Goal: Task Accomplishment & Management: Complete application form

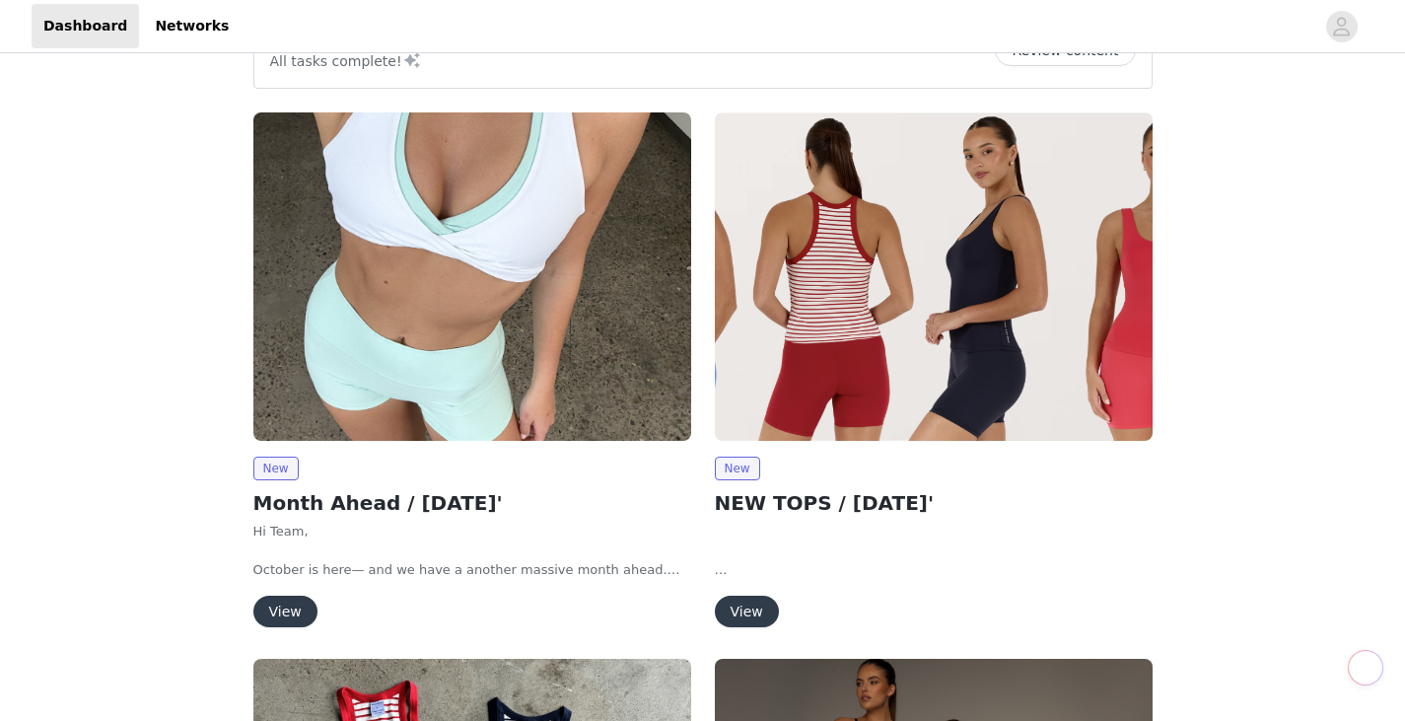
scroll to position [61, 0]
click at [271, 617] on button "View" at bounding box center [285, 612] width 64 height 32
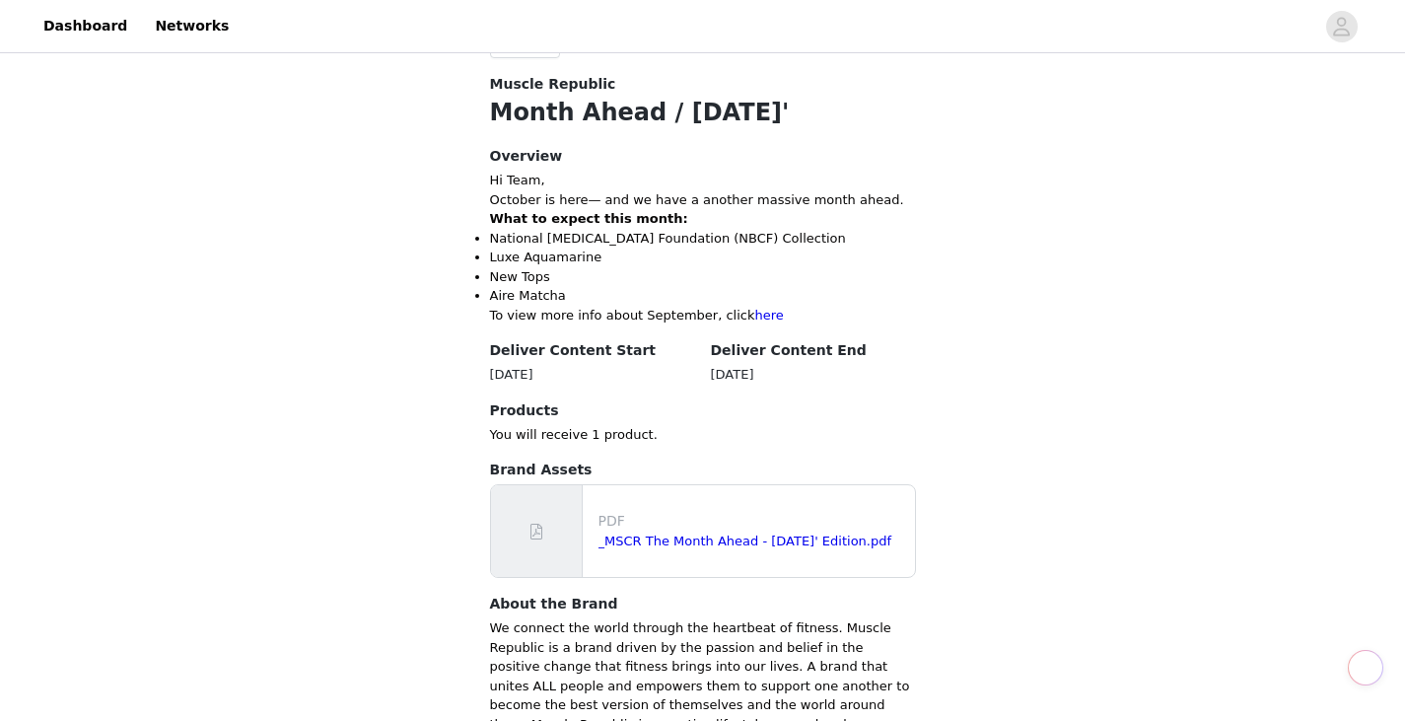
scroll to position [673, 0]
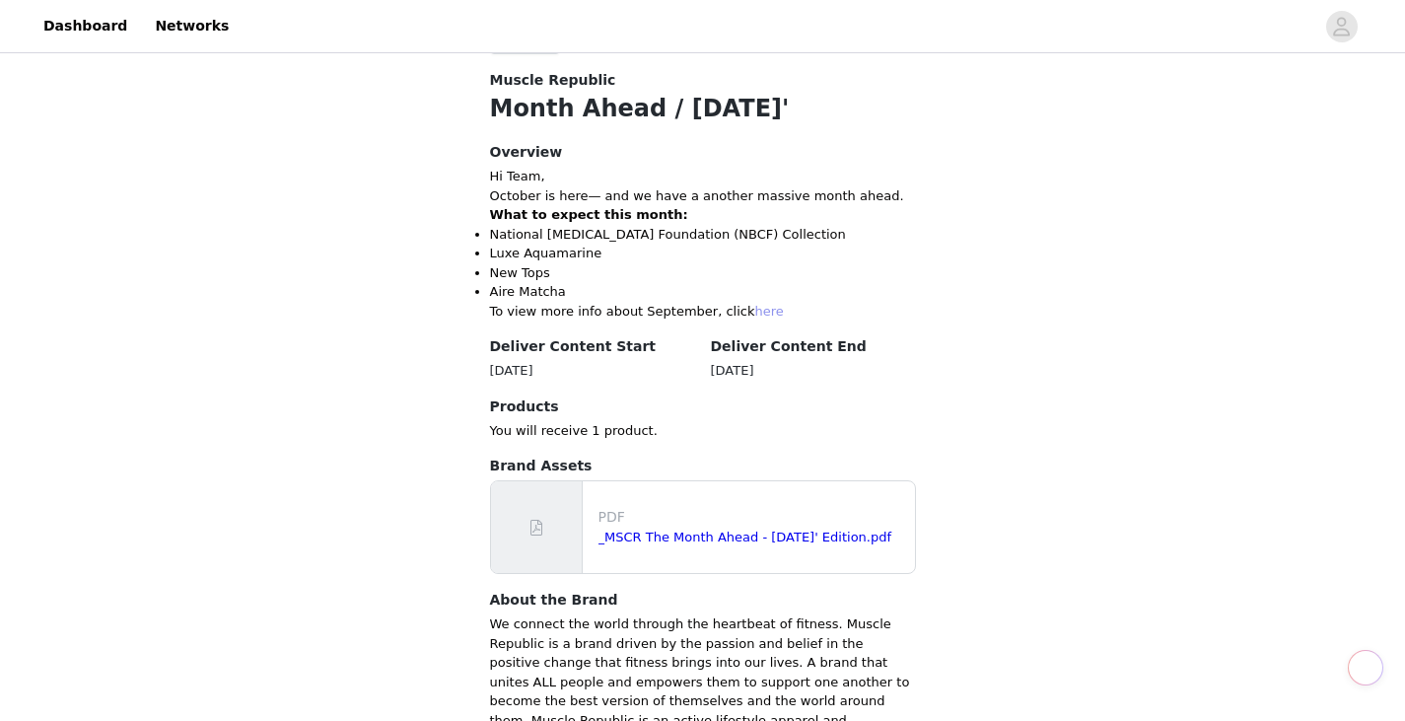
click at [755, 308] on link "here" at bounding box center [769, 311] width 29 height 15
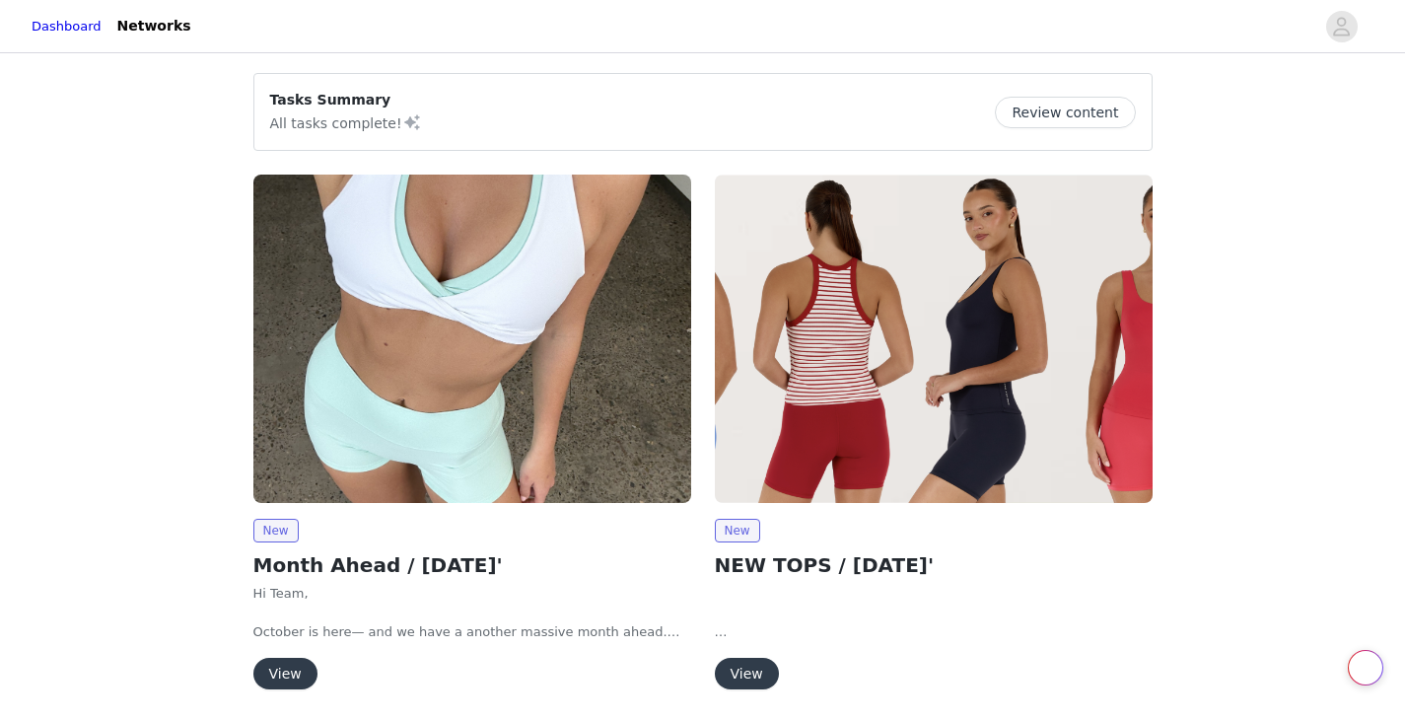
click at [288, 673] on button "View" at bounding box center [285, 674] width 64 height 32
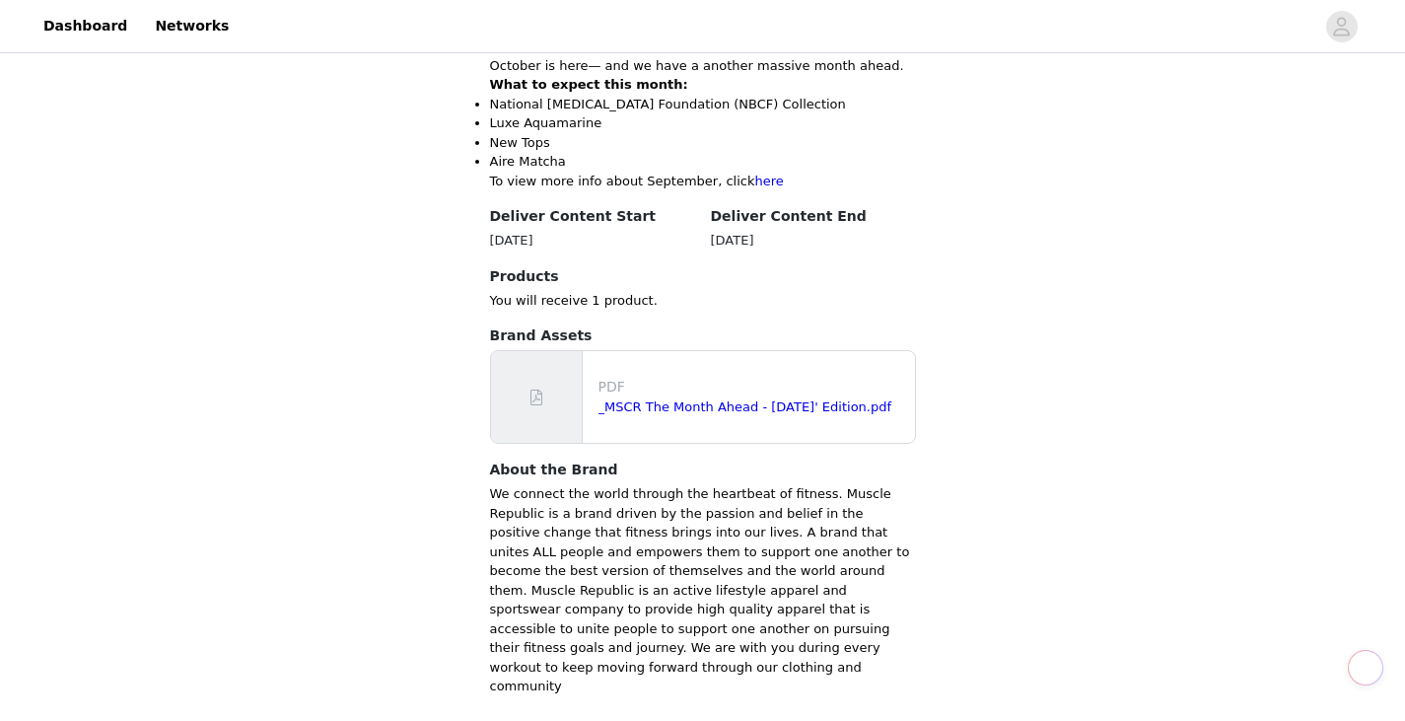
scroll to position [874, 0]
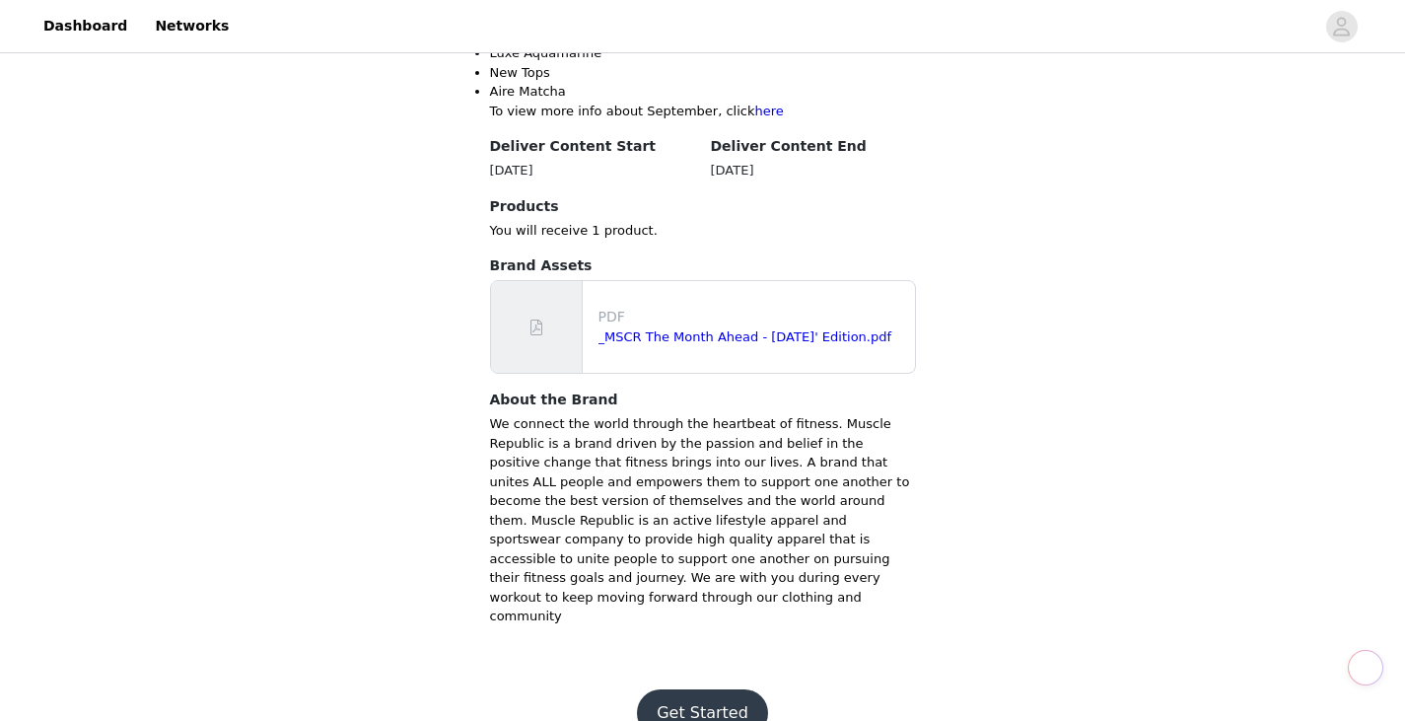
click at [735, 689] on button "Get Started" at bounding box center [702, 712] width 131 height 47
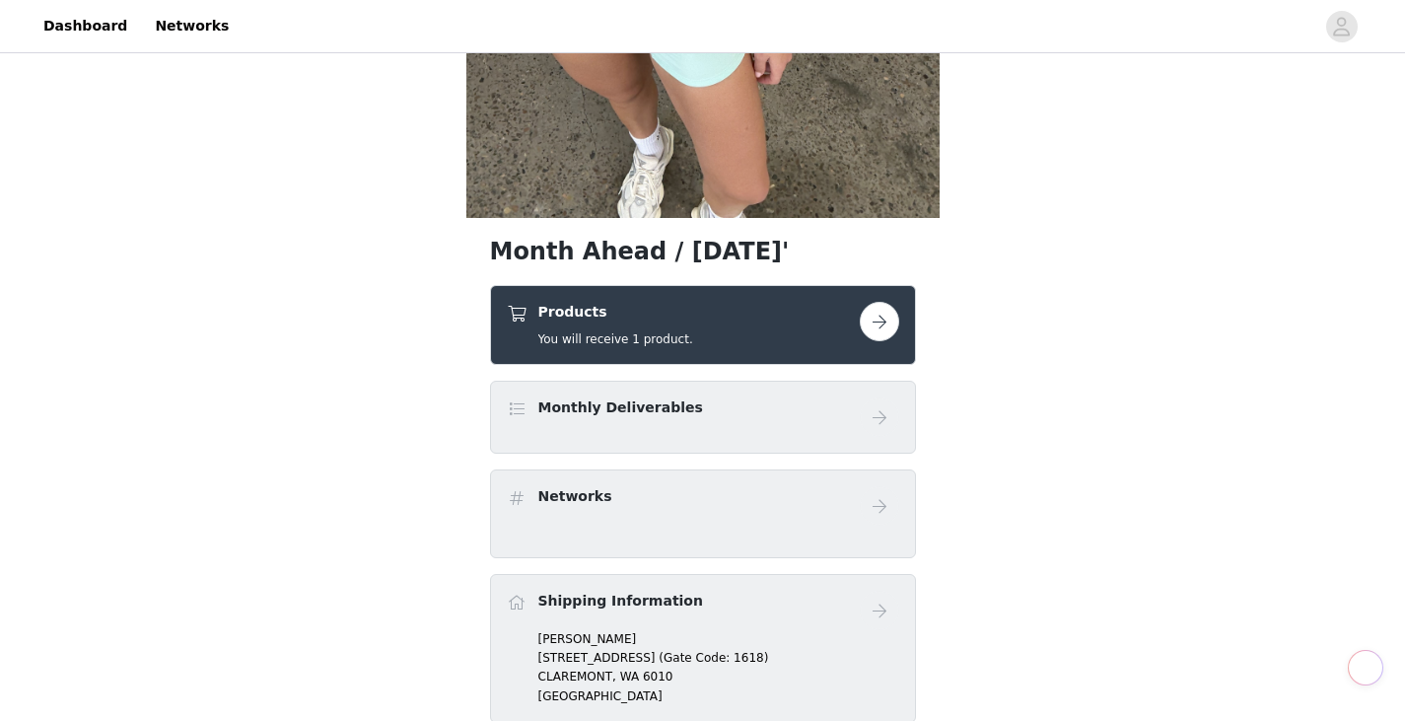
scroll to position [476, 0]
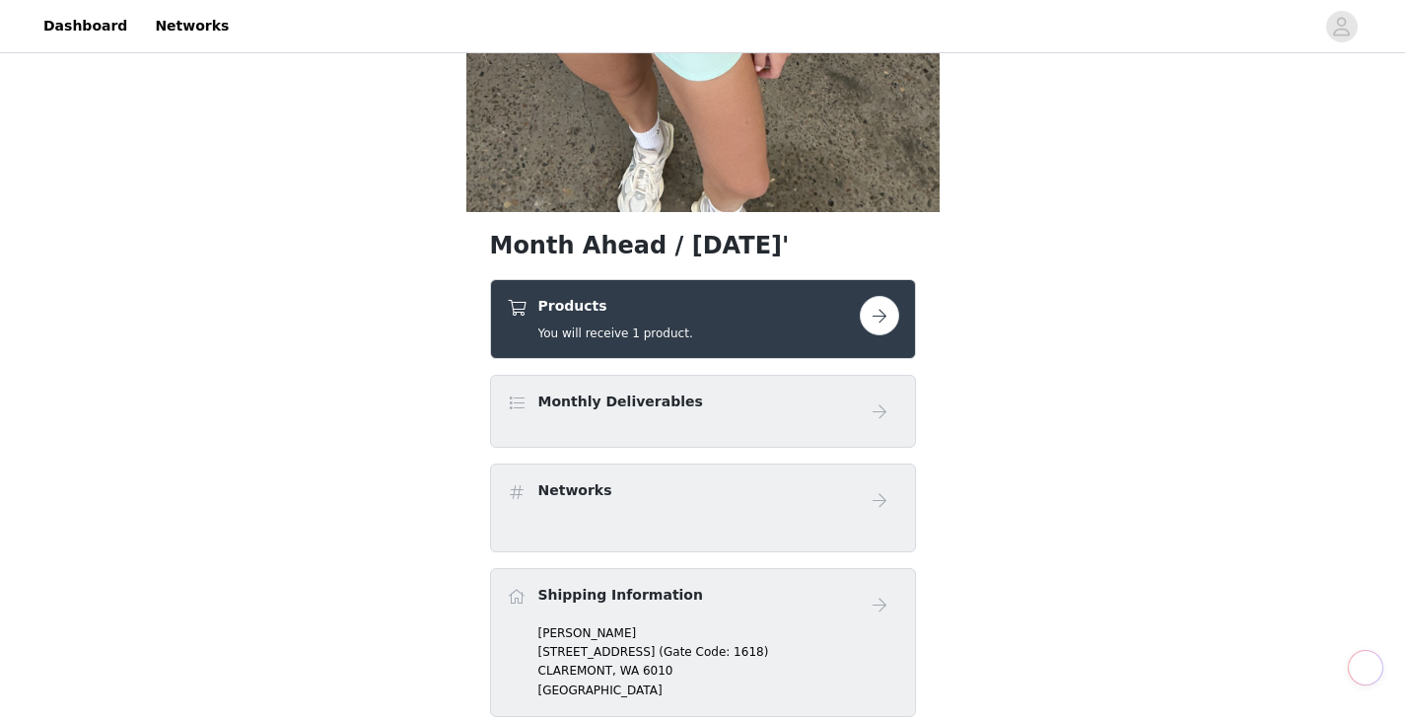
click at [881, 302] on button "button" at bounding box center [879, 315] width 39 height 39
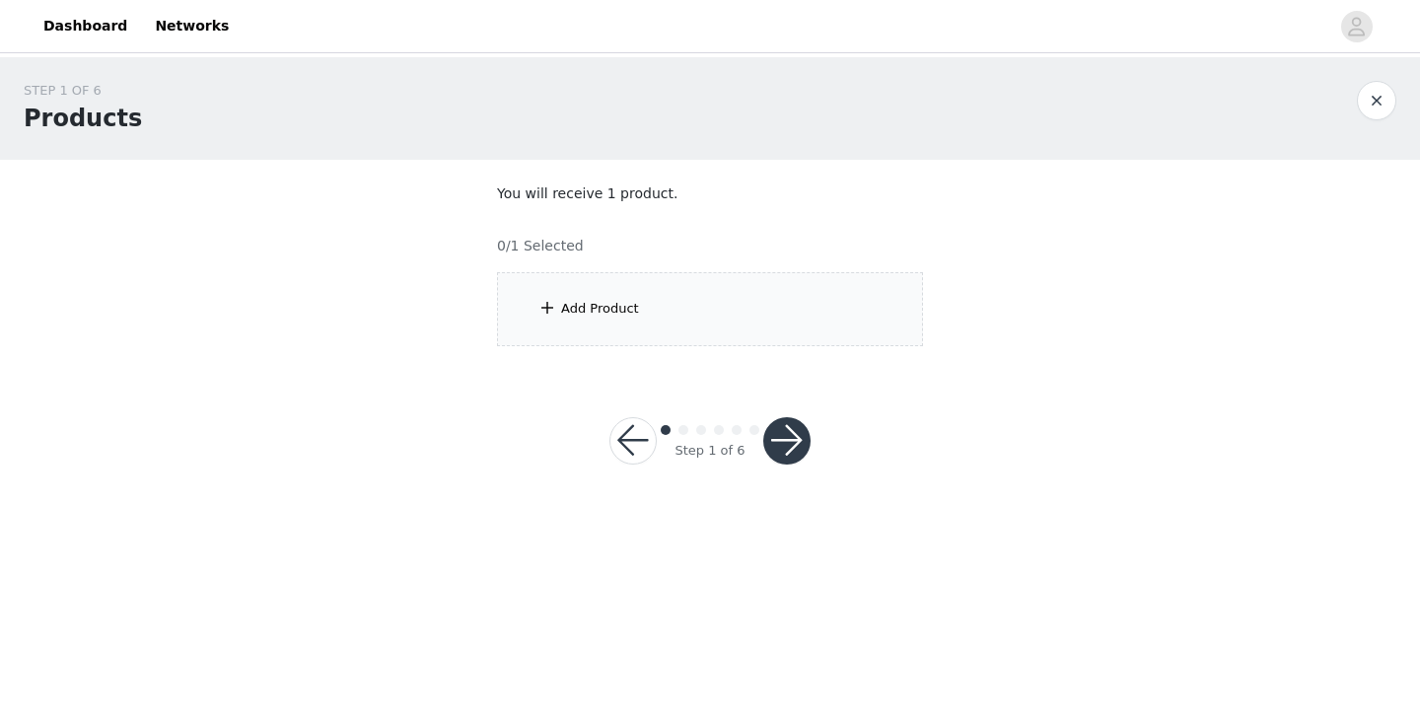
click at [531, 297] on div "Add Product" at bounding box center [710, 309] width 426 height 74
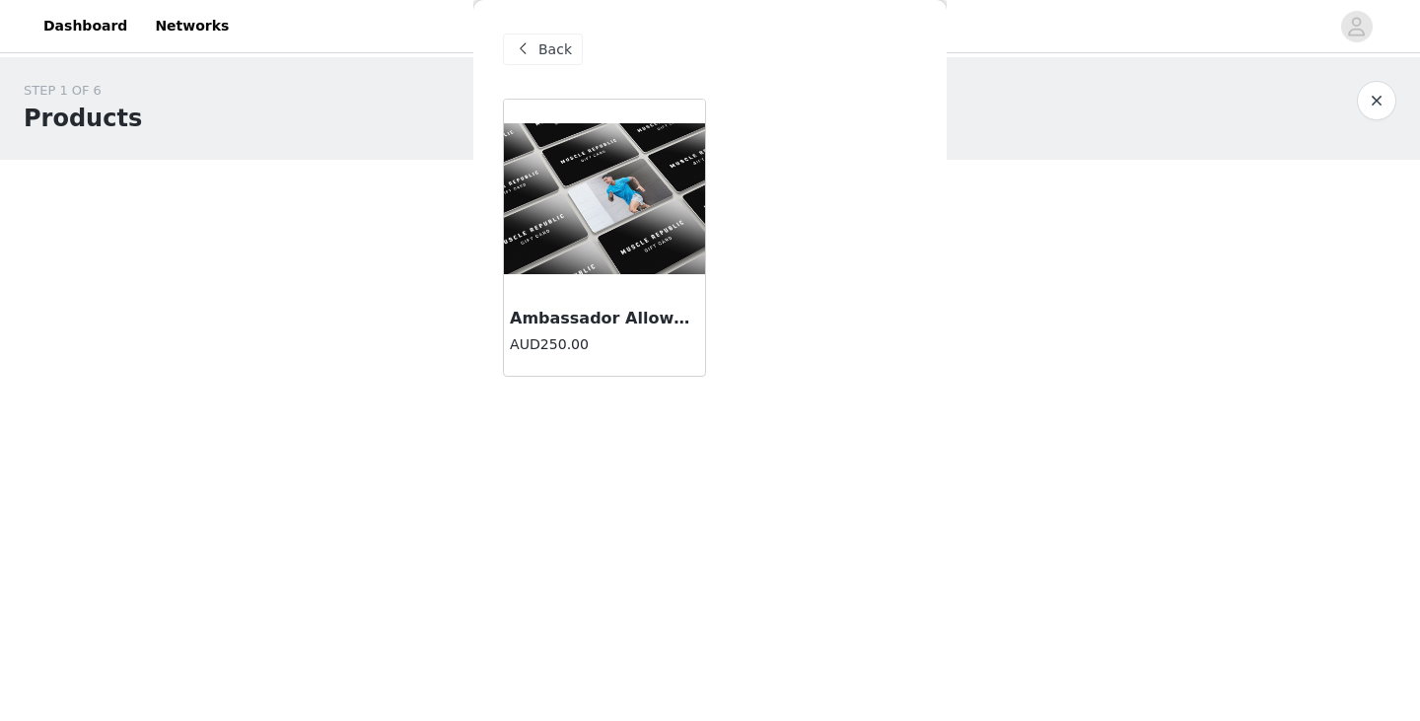
click at [618, 252] on img at bounding box center [604, 198] width 201 height 151
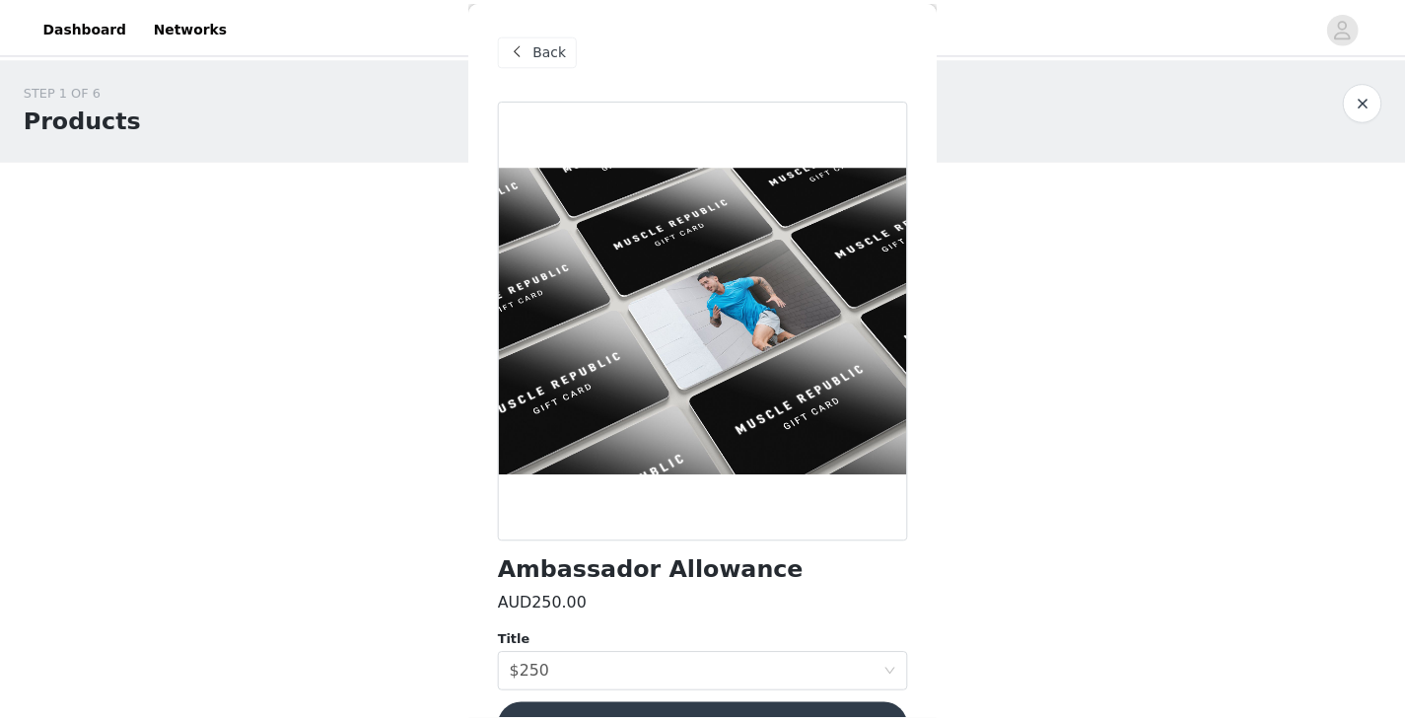
scroll to position [54, 0]
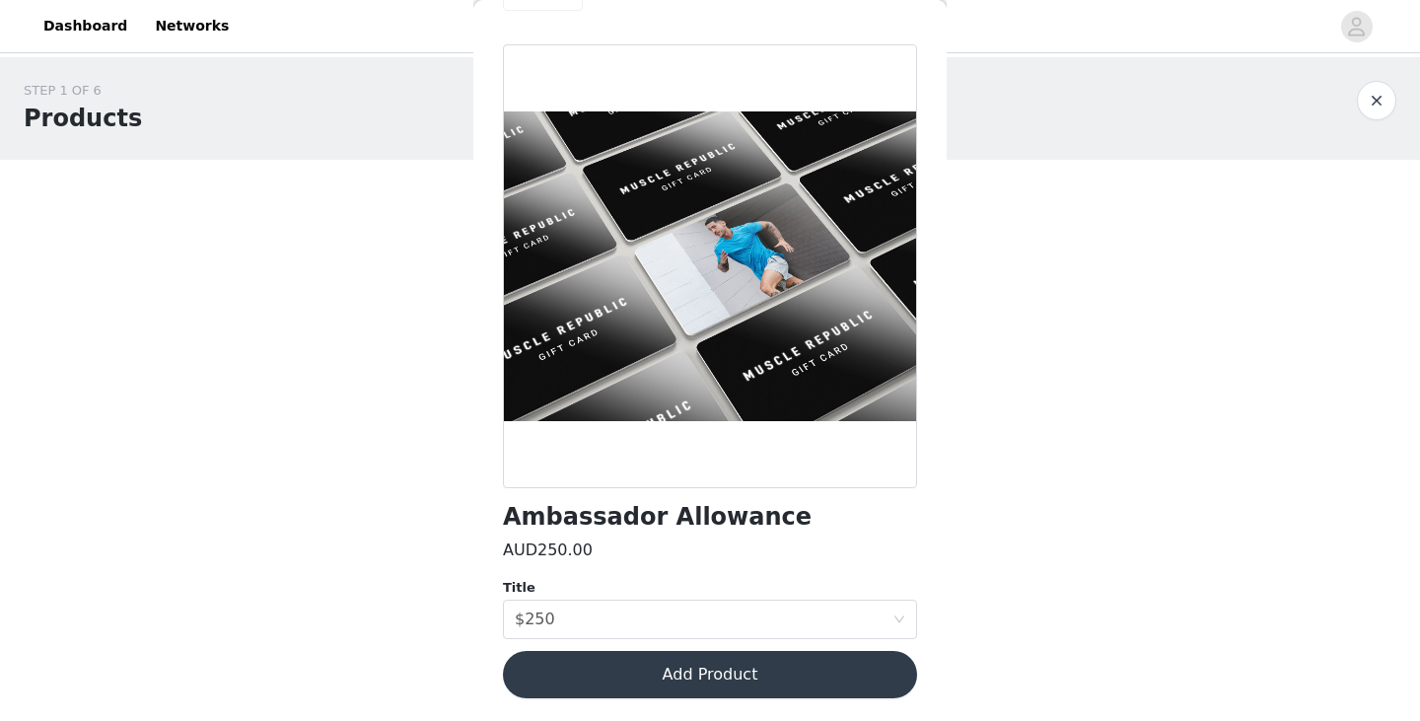
click at [659, 682] on button "Add Product" at bounding box center [710, 674] width 414 height 47
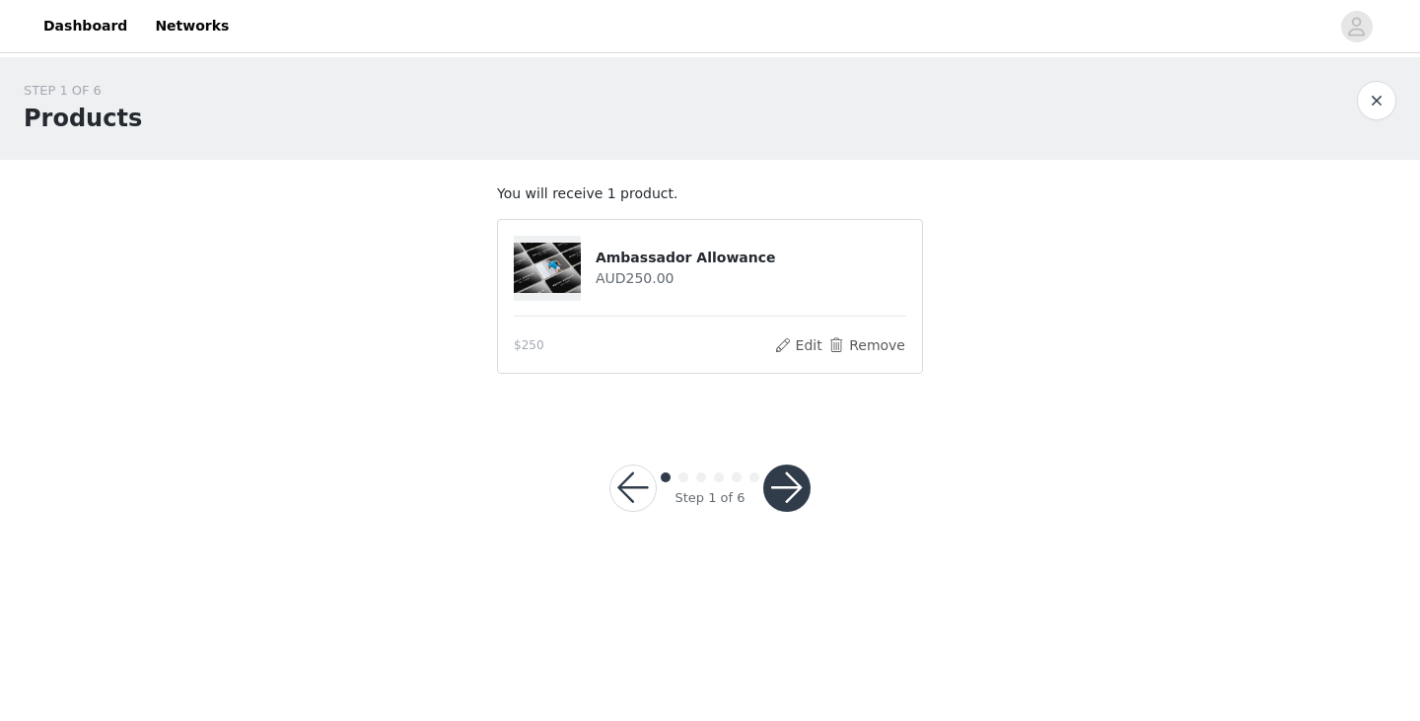
click at [784, 492] on button "button" at bounding box center [786, 487] width 47 height 47
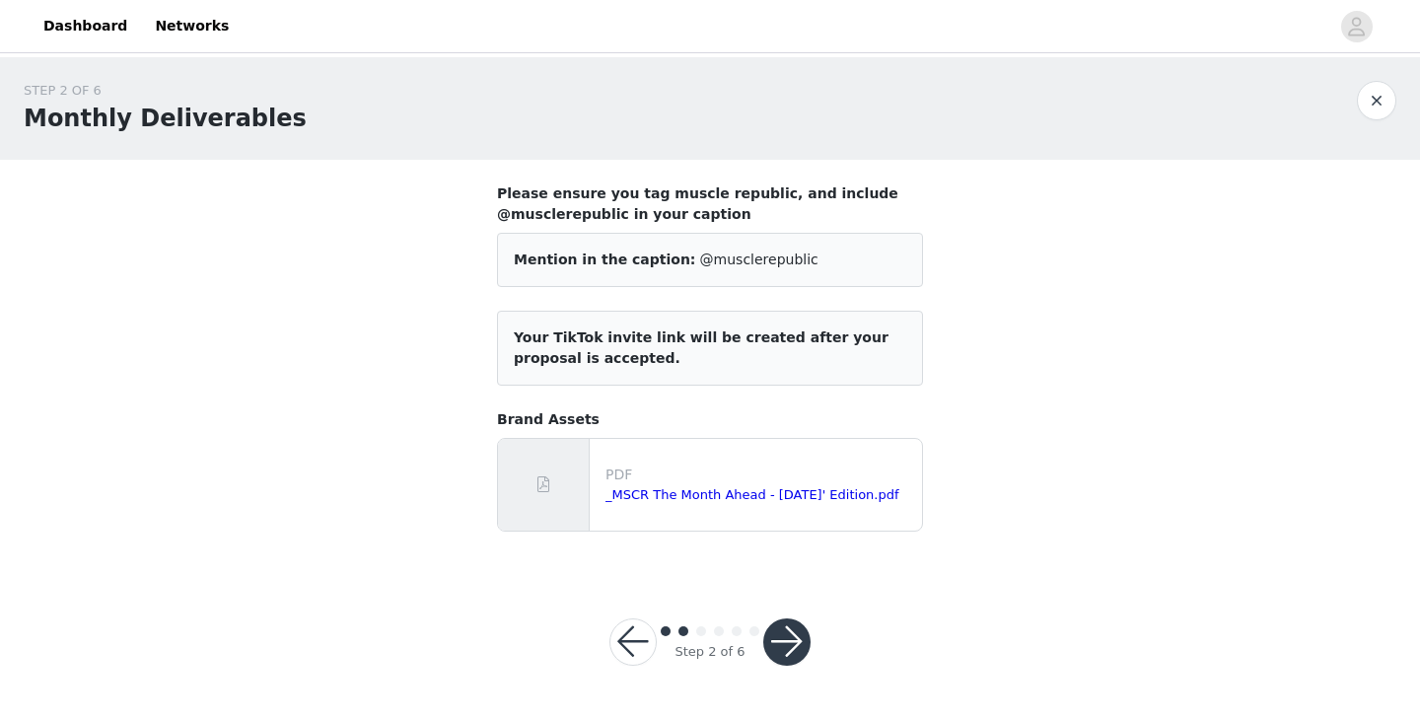
click at [781, 643] on button "button" at bounding box center [786, 641] width 47 height 47
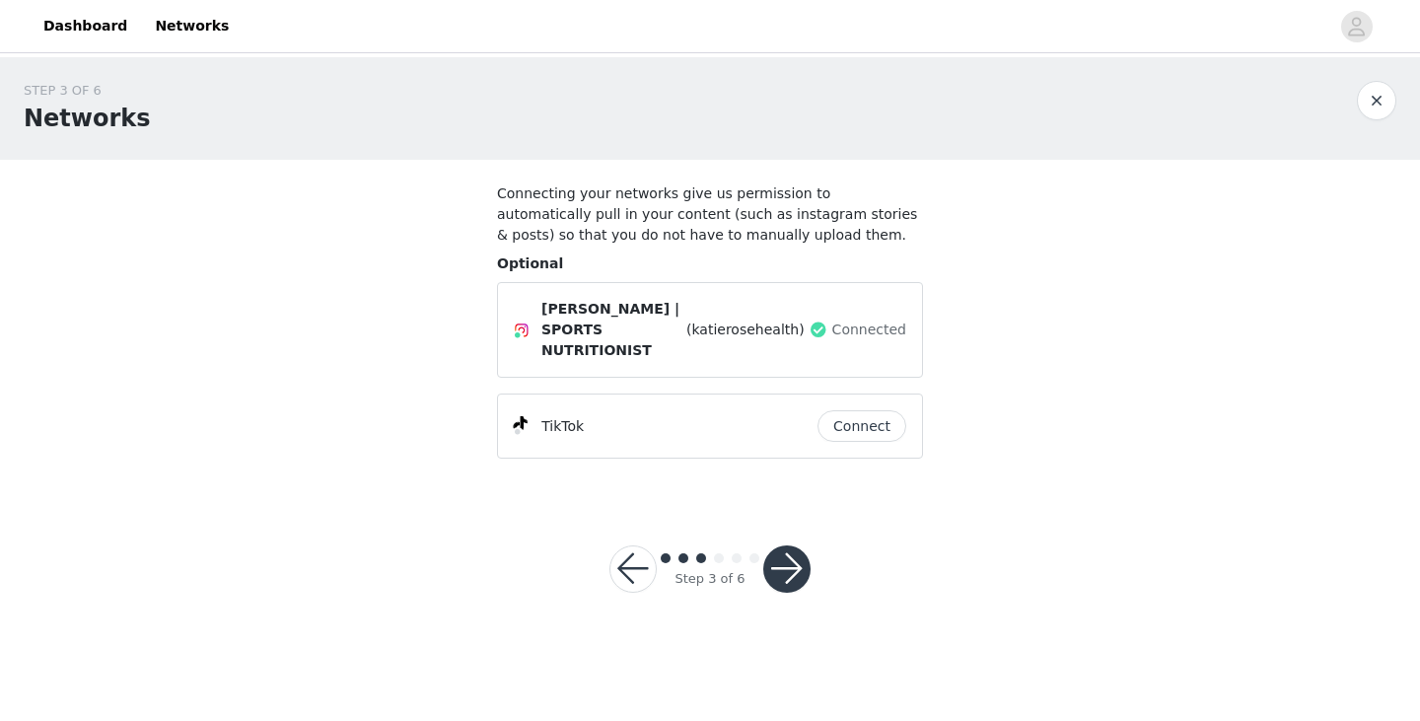
click at [797, 545] on button "button" at bounding box center [786, 568] width 47 height 47
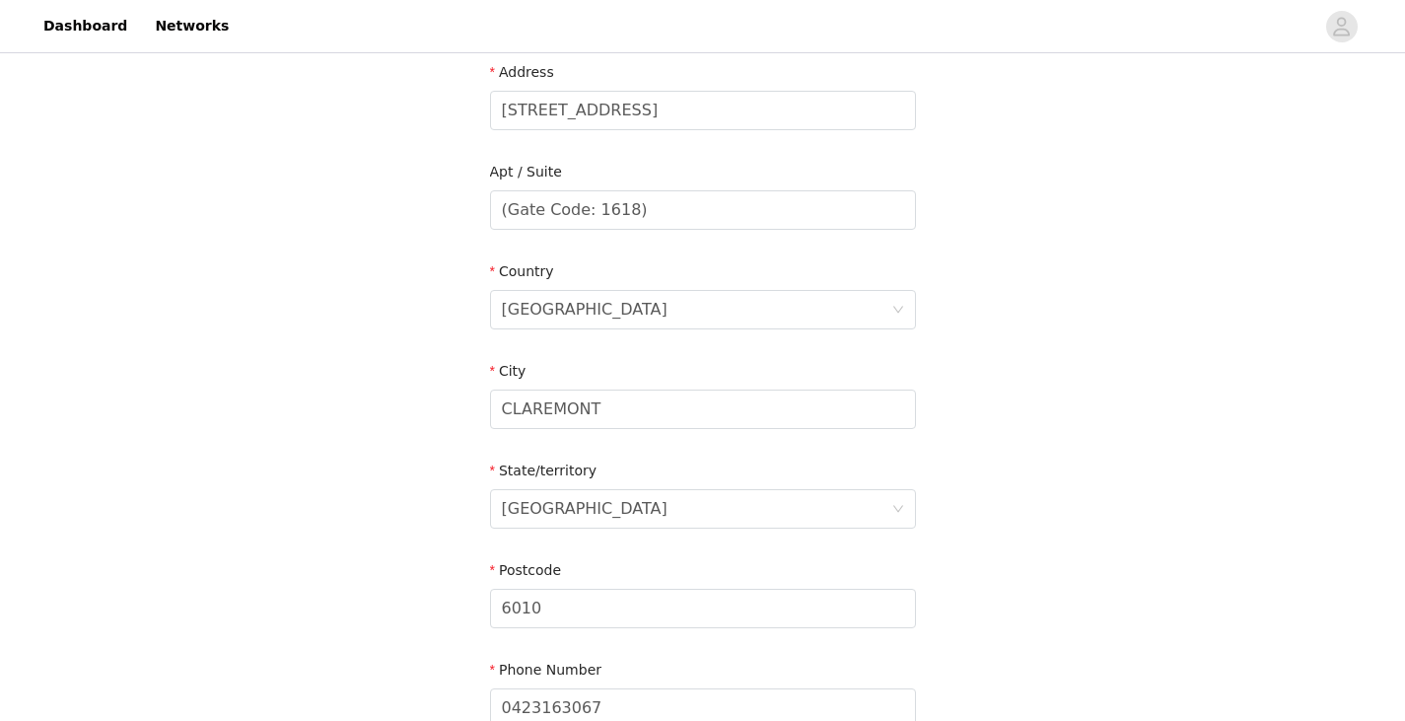
scroll to position [623, 0]
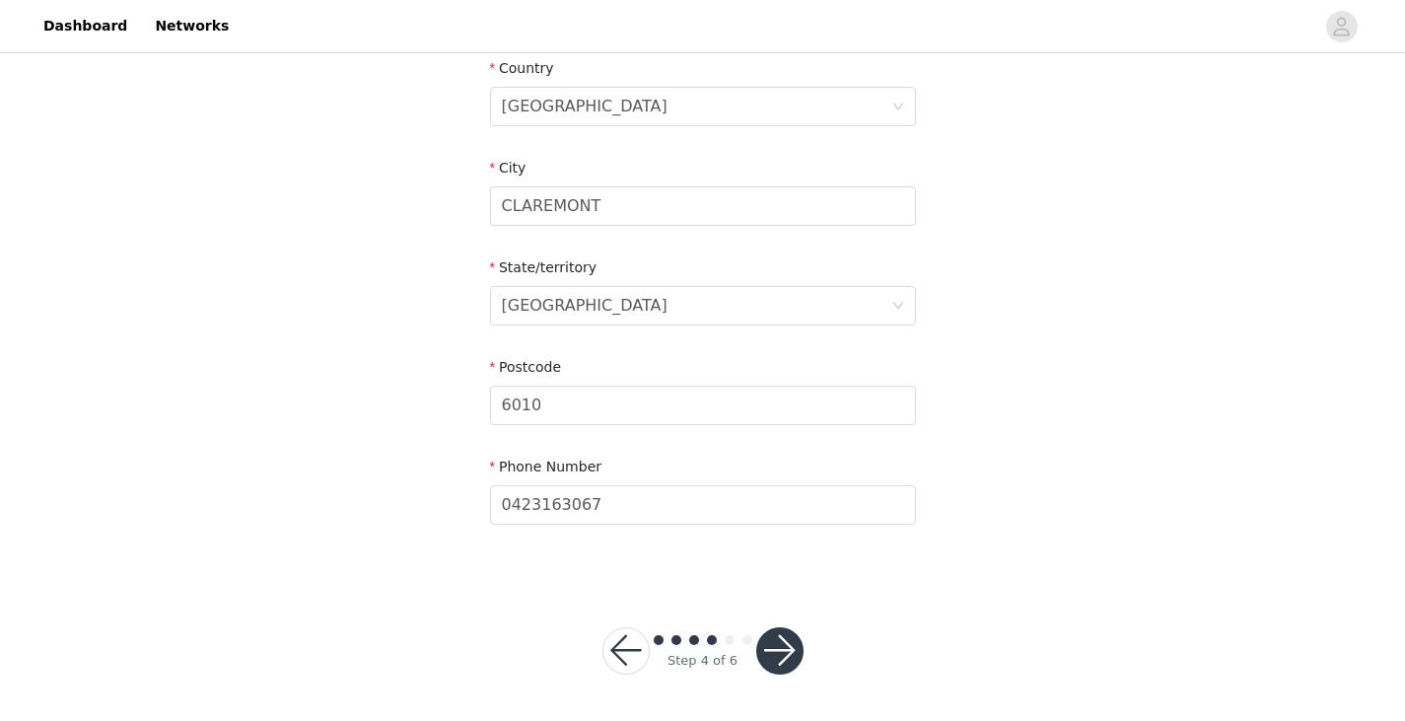
click at [782, 652] on button "button" at bounding box center [779, 650] width 47 height 47
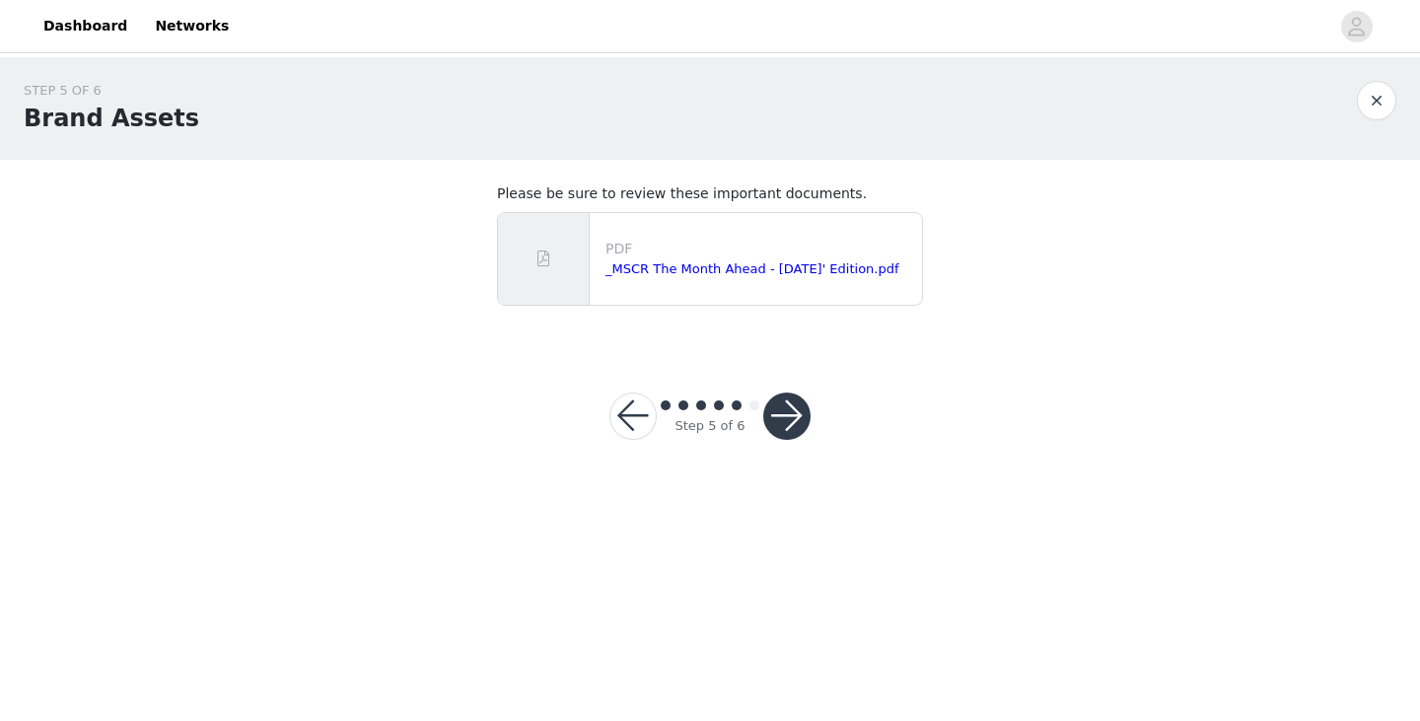
click at [784, 418] on button "button" at bounding box center [786, 415] width 47 height 47
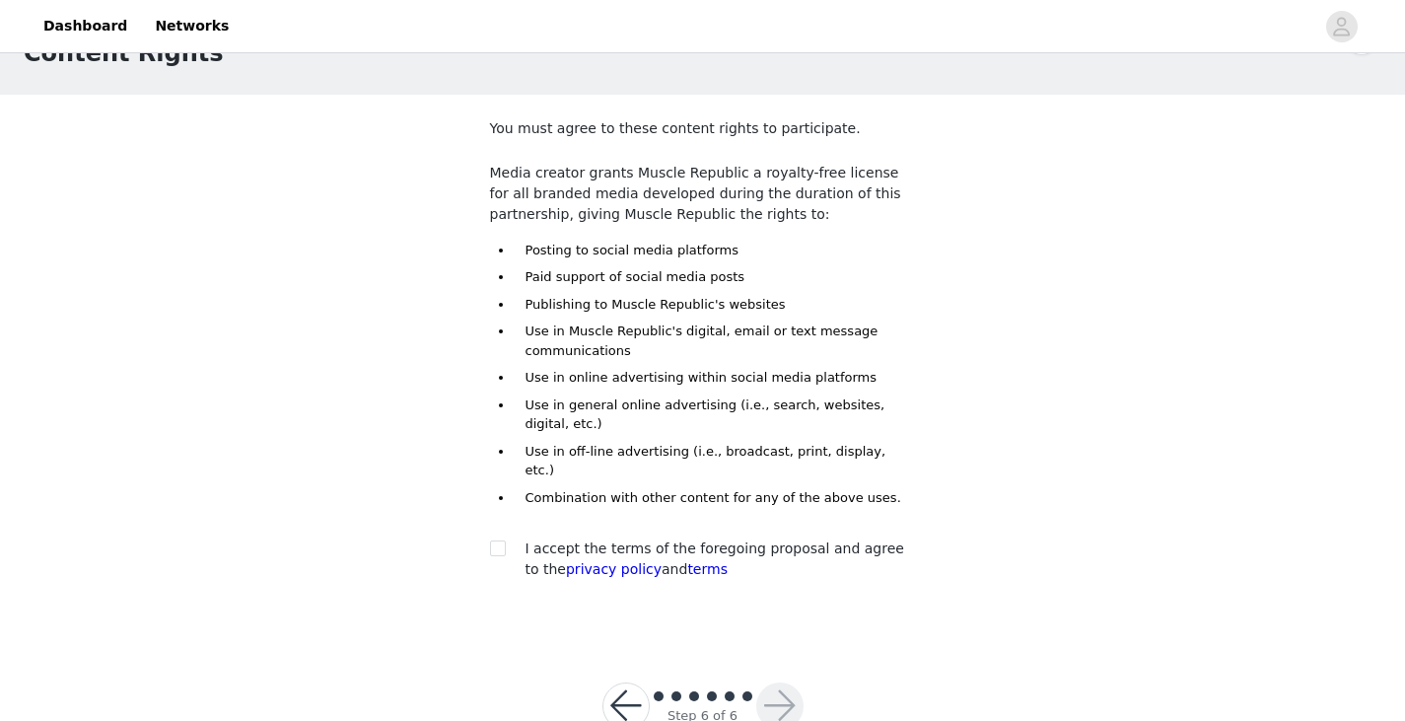
scroll to position [83, 0]
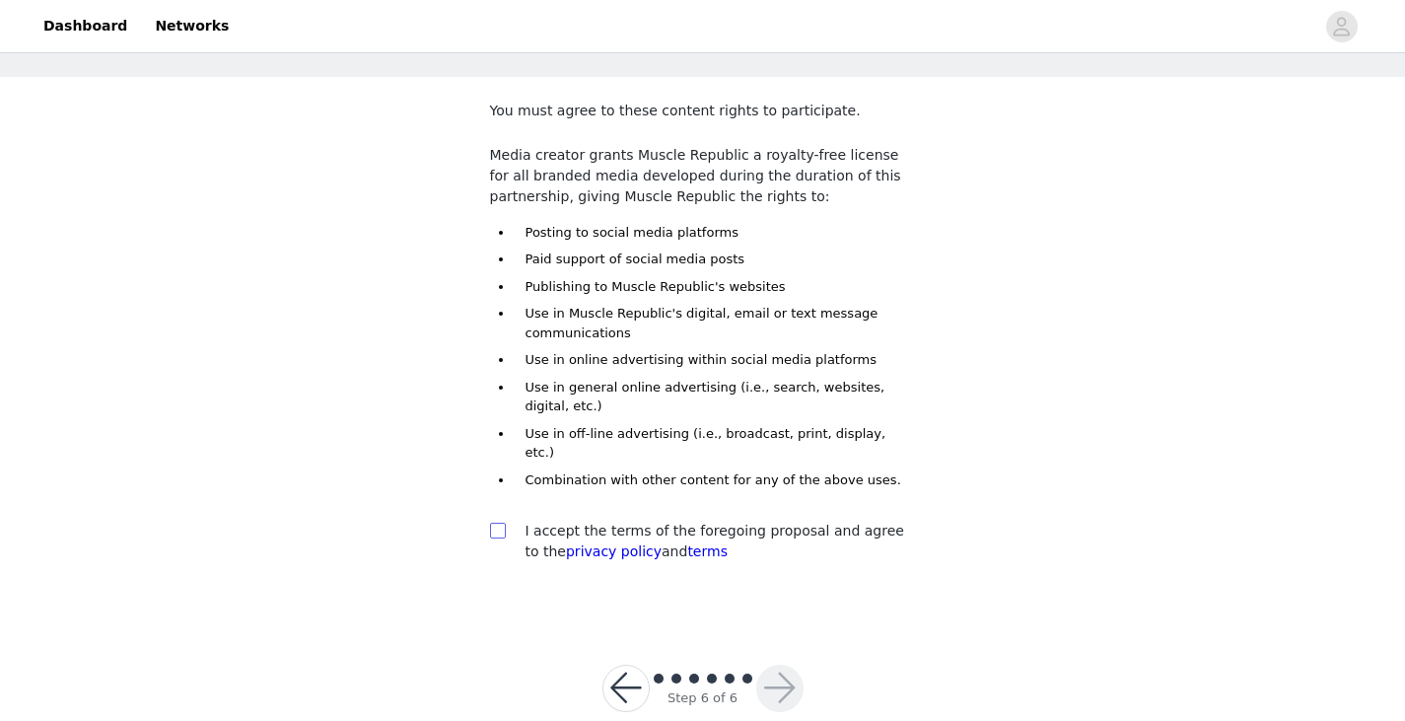
click at [493, 523] on input "checkbox" at bounding box center [497, 530] width 14 height 14
checkbox input "true"
click at [775, 665] on button "button" at bounding box center [779, 688] width 47 height 47
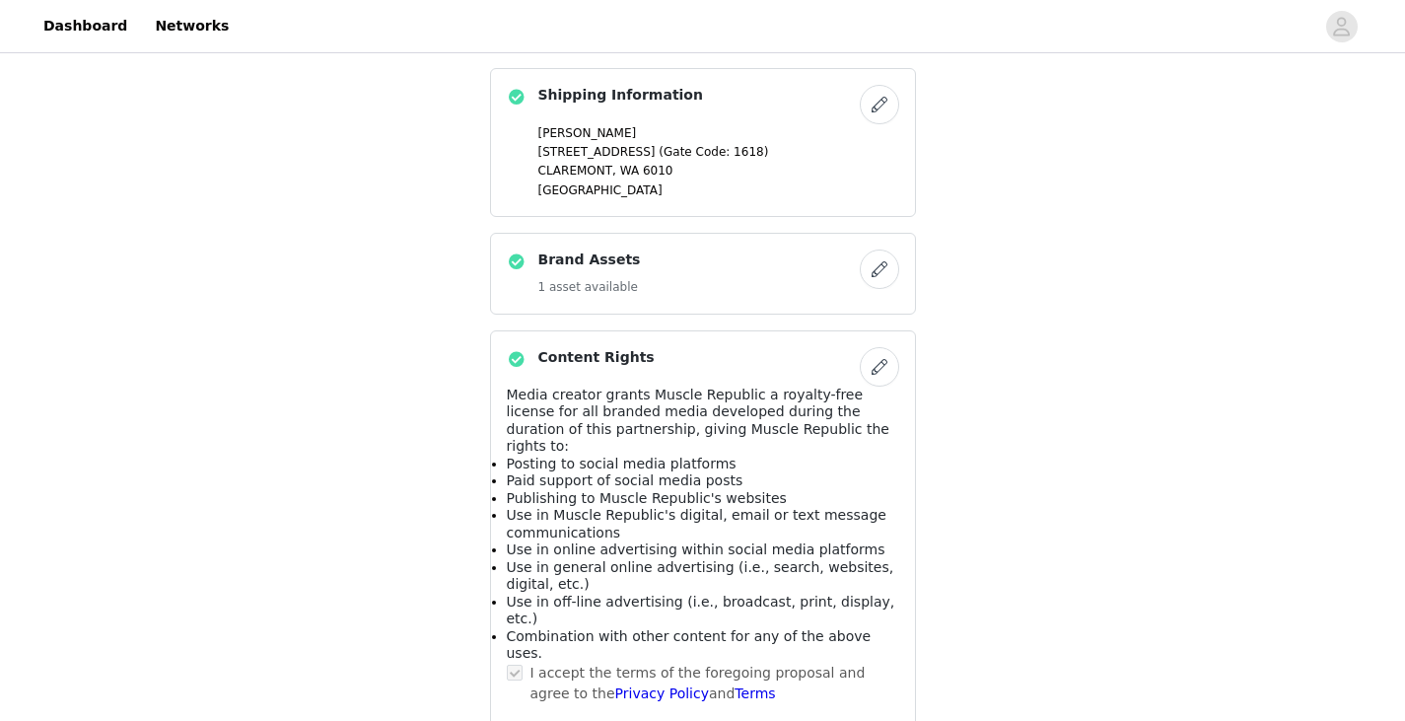
scroll to position [1265, 0]
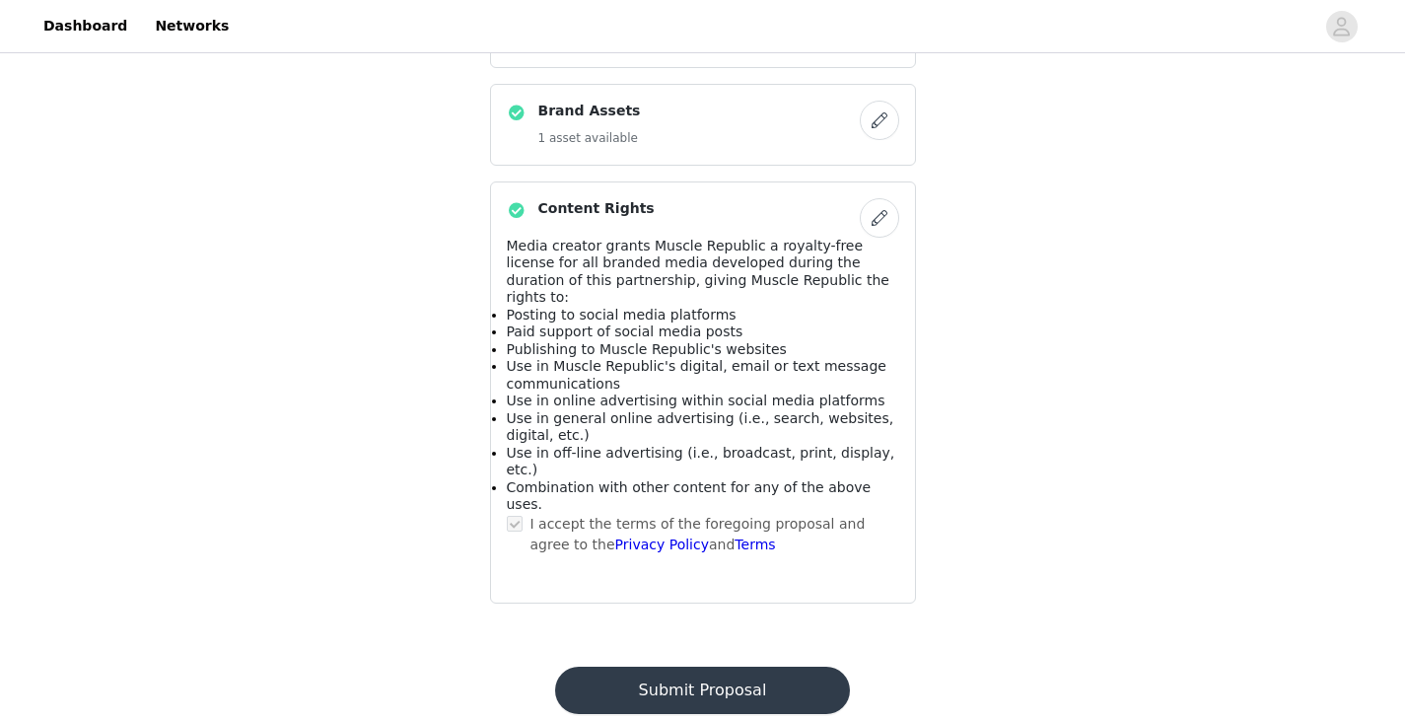
click at [665, 666] on button "Submit Proposal" at bounding box center [702, 689] width 295 height 47
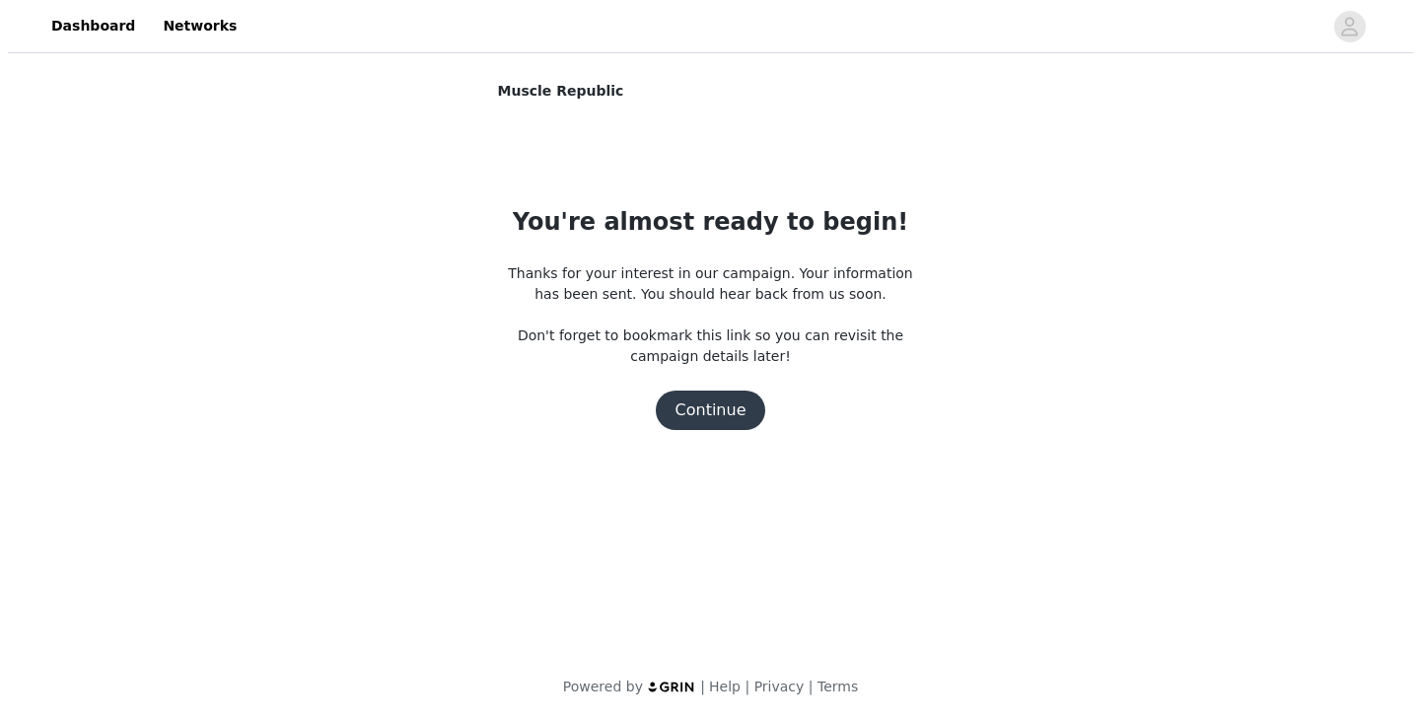
scroll to position [0, 0]
click at [699, 418] on button "Continue" at bounding box center [710, 409] width 110 height 39
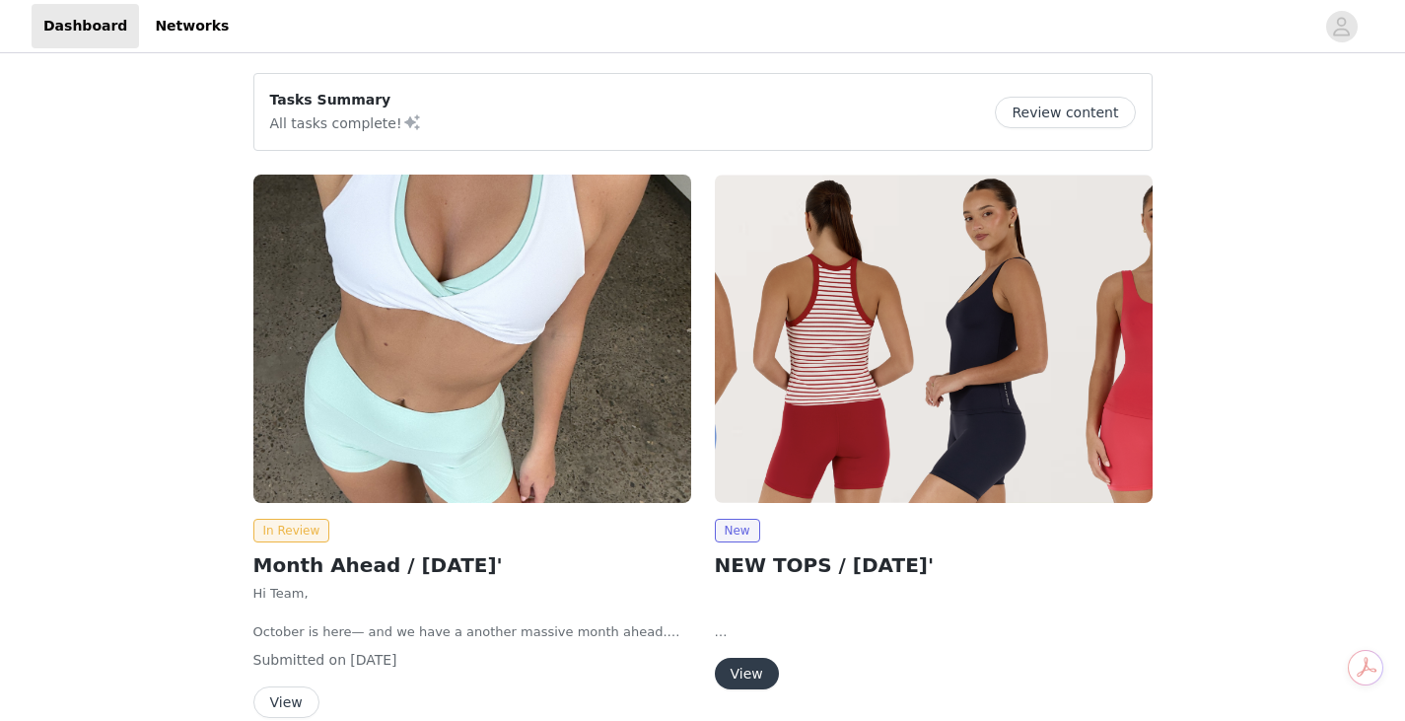
scroll to position [143, 0]
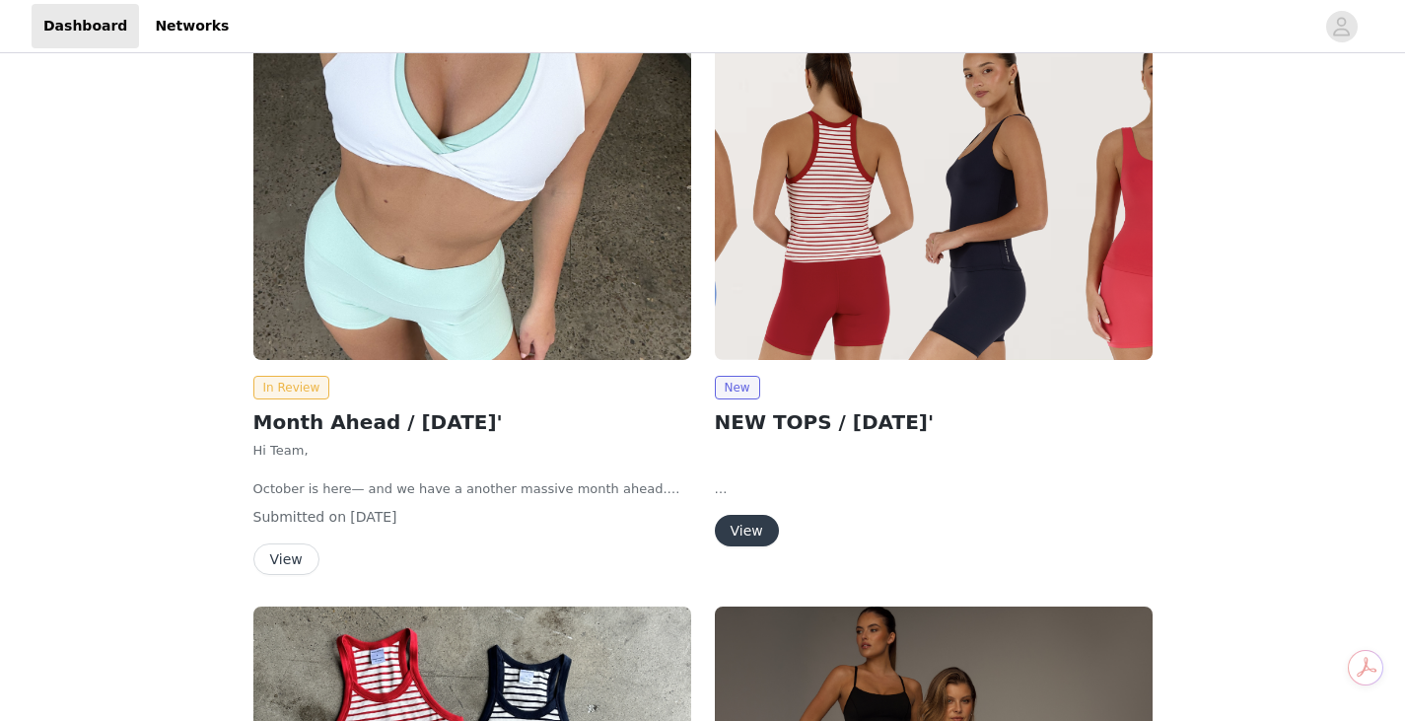
click at [747, 531] on button "View" at bounding box center [747, 531] width 64 height 32
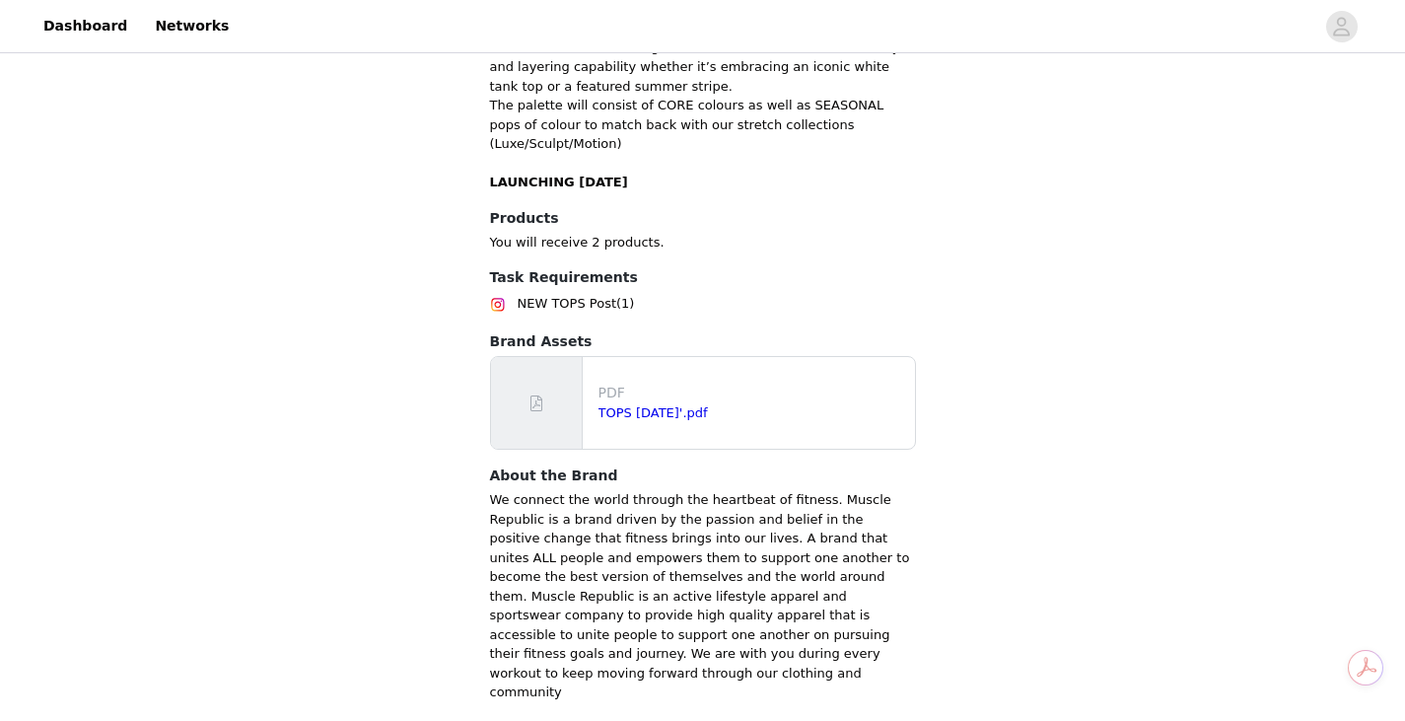
scroll to position [483, 0]
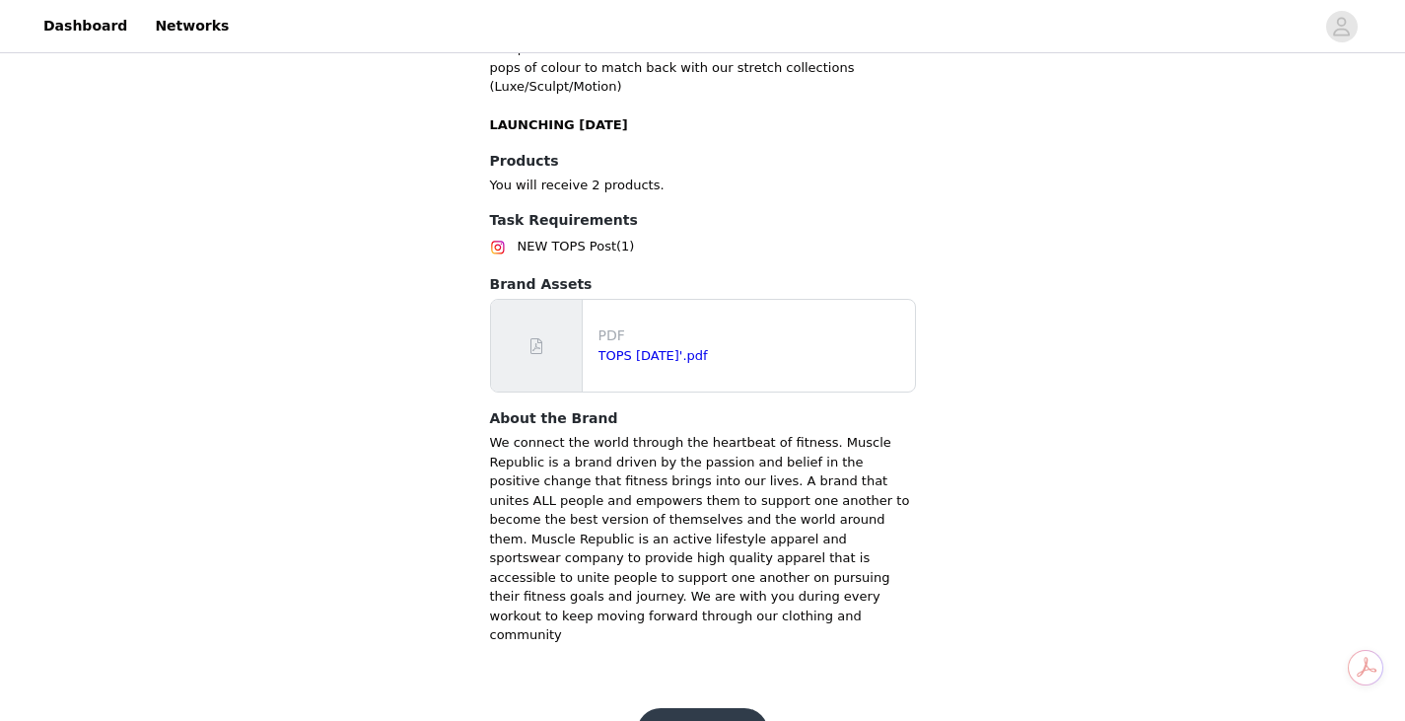
click at [706, 708] on button "Get Started" at bounding box center [702, 731] width 131 height 47
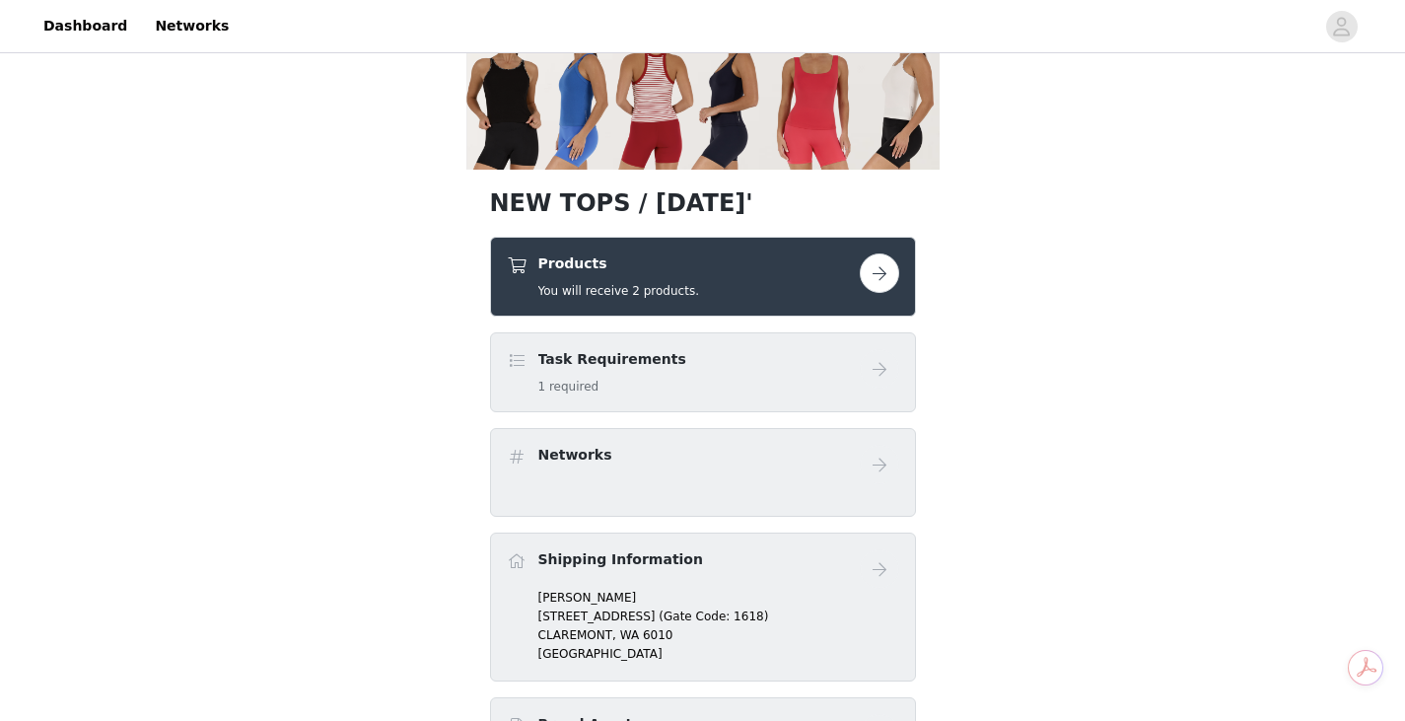
scroll to position [47, 0]
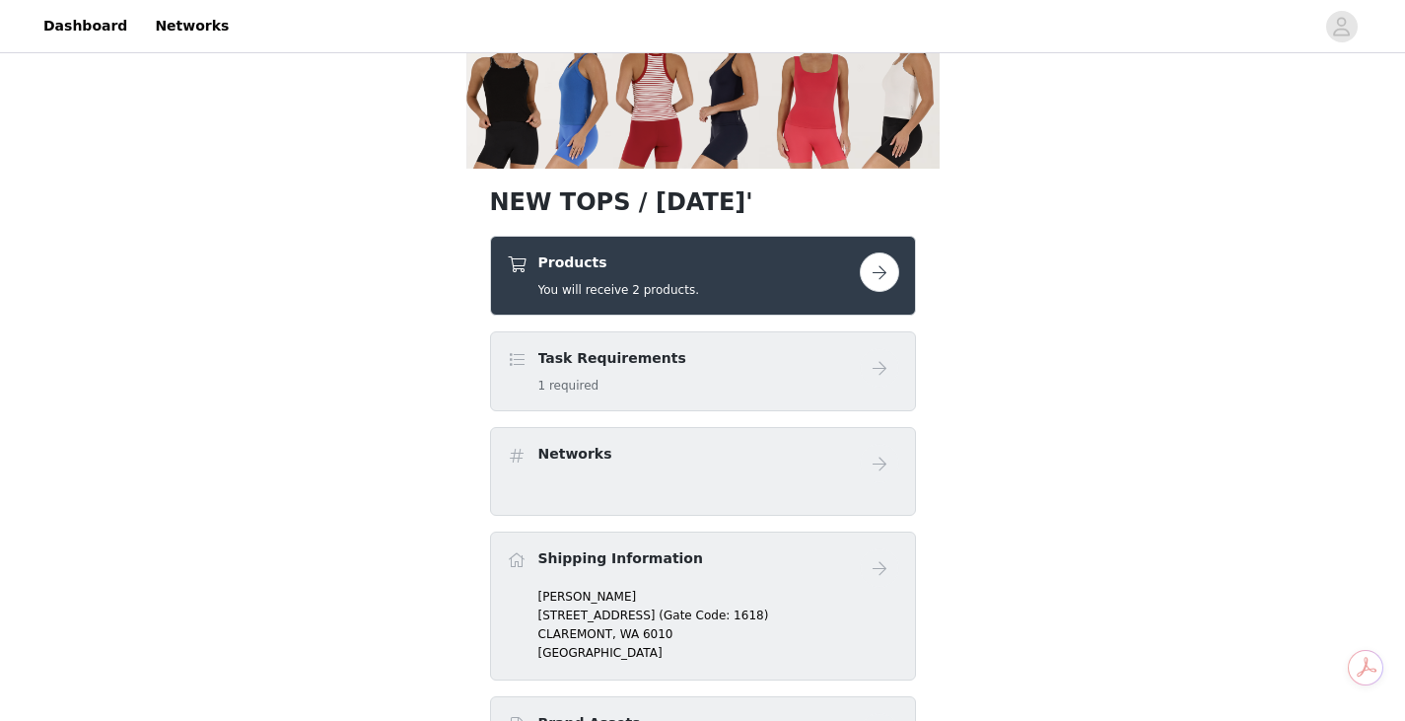
click at [872, 274] on button "button" at bounding box center [879, 271] width 39 height 39
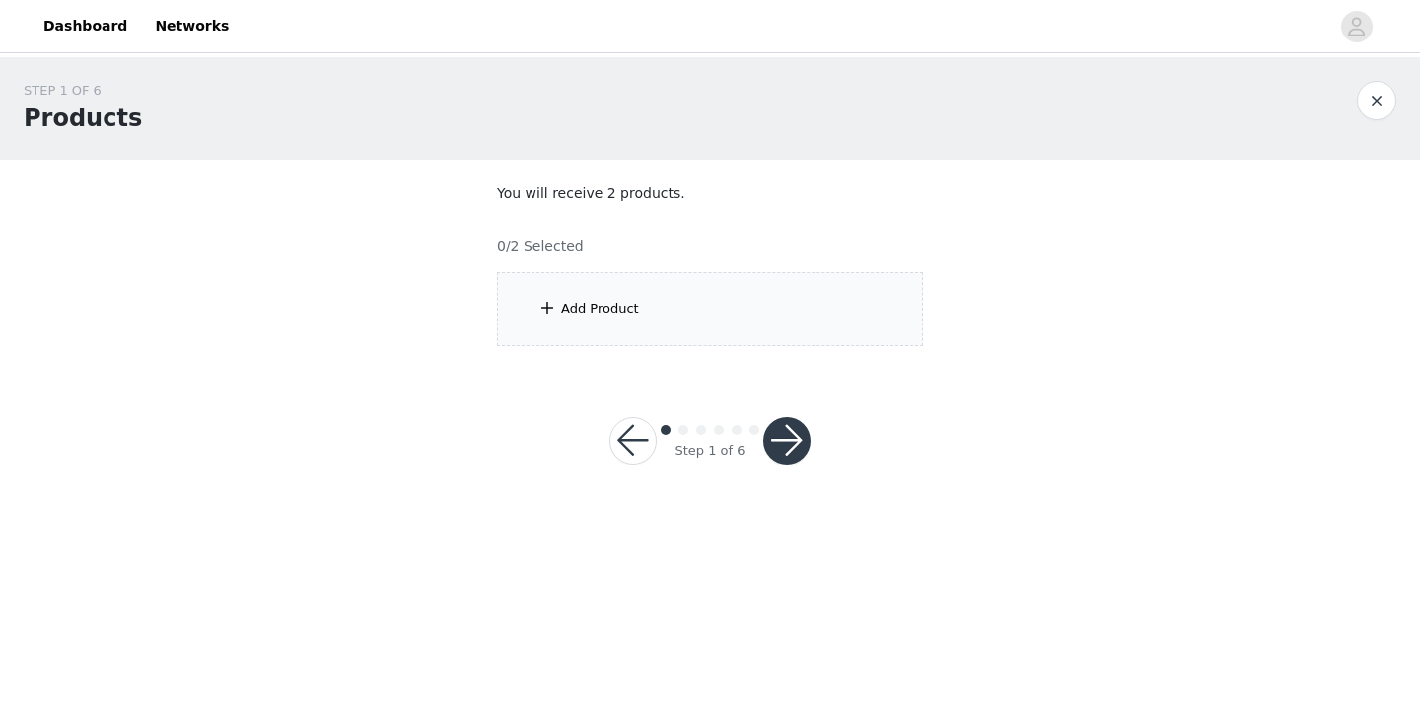
click at [560, 311] on div "Add Product" at bounding box center [710, 309] width 426 height 74
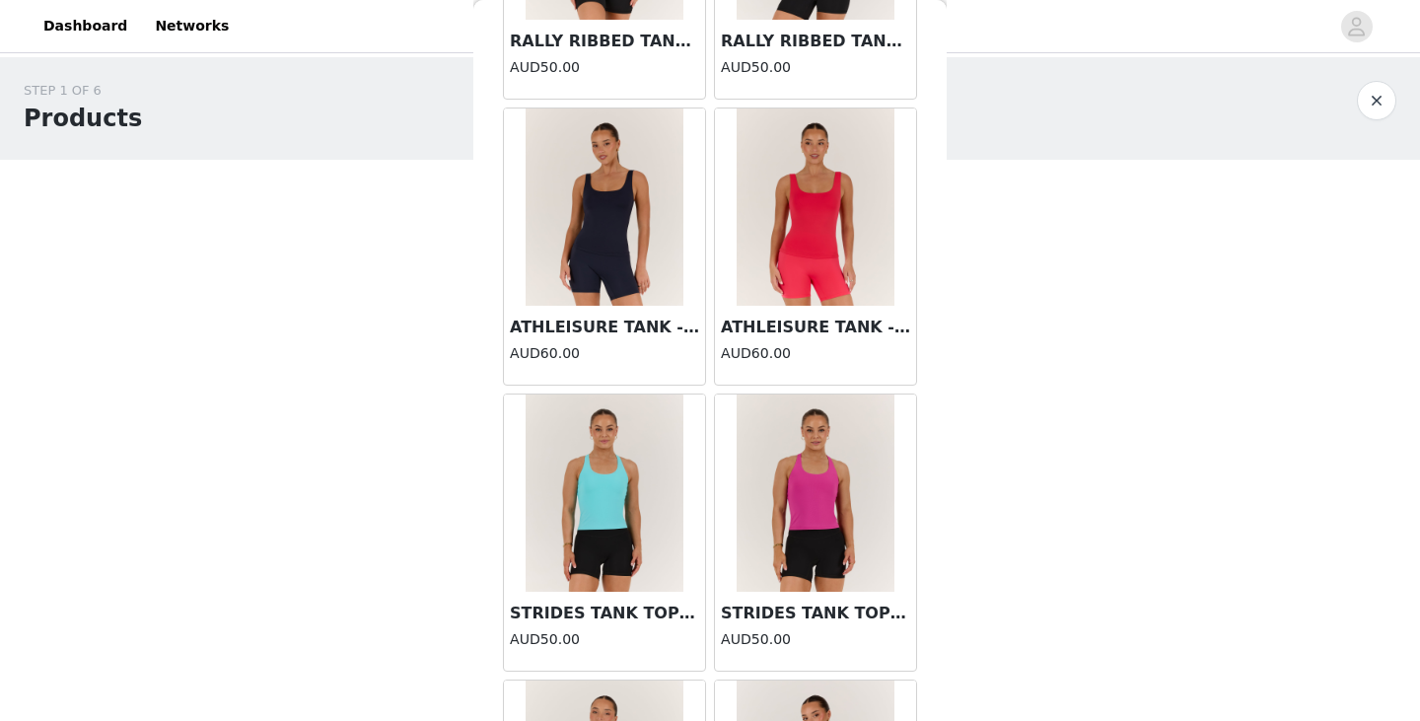
scroll to position [854, 0]
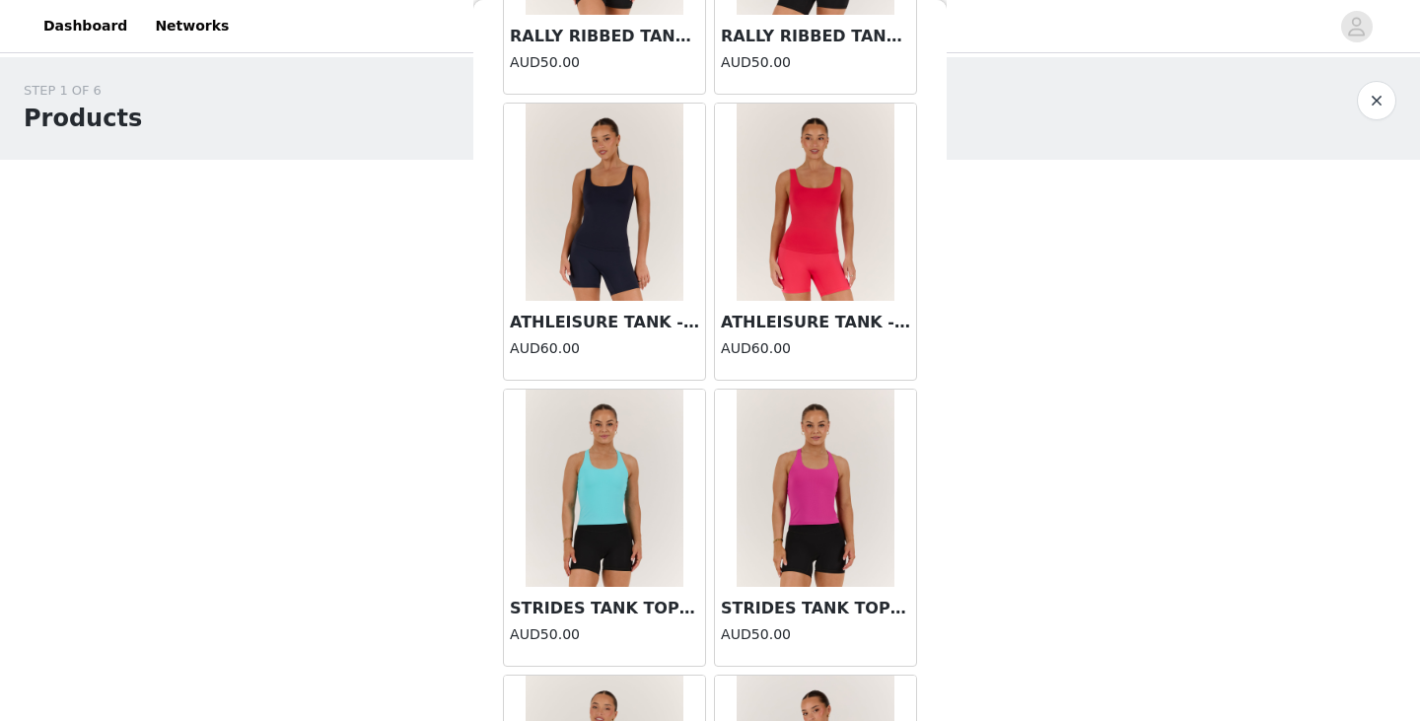
click at [609, 274] on img at bounding box center [605, 202] width 158 height 197
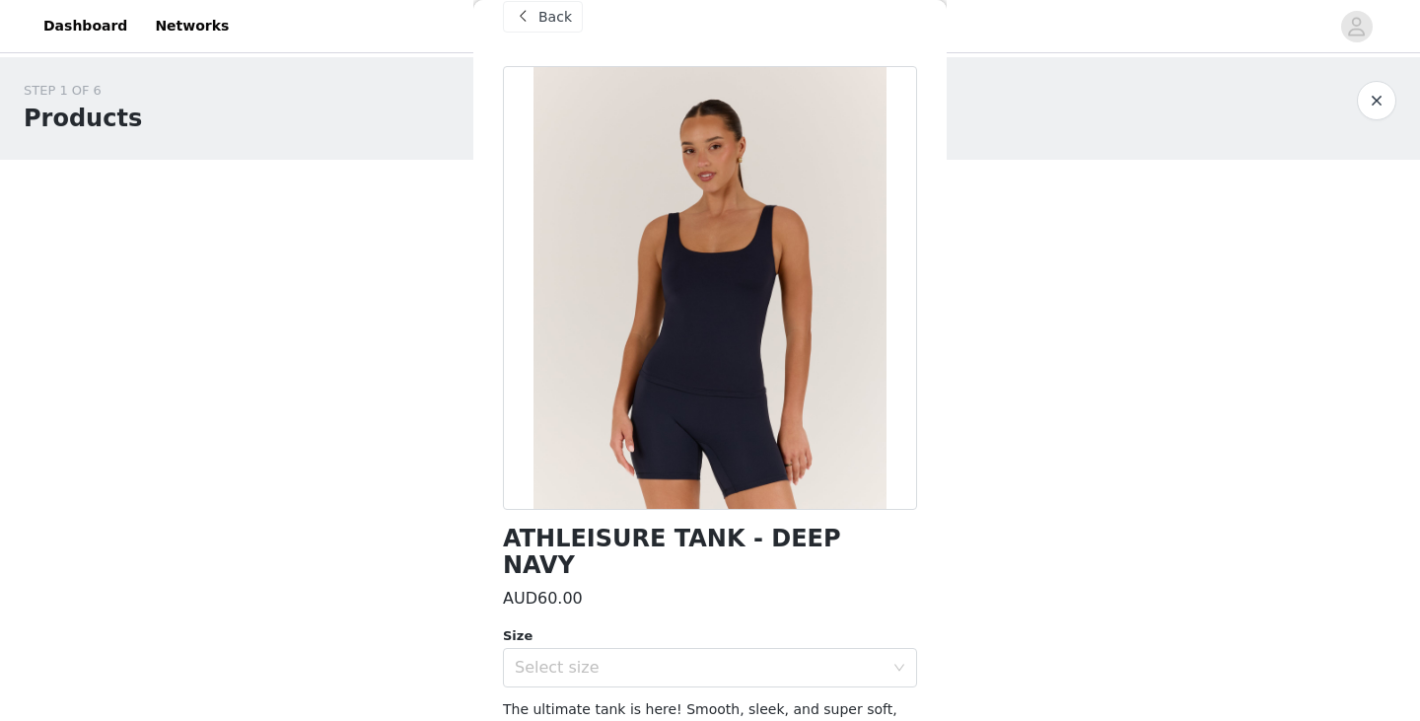
scroll to position [0, 0]
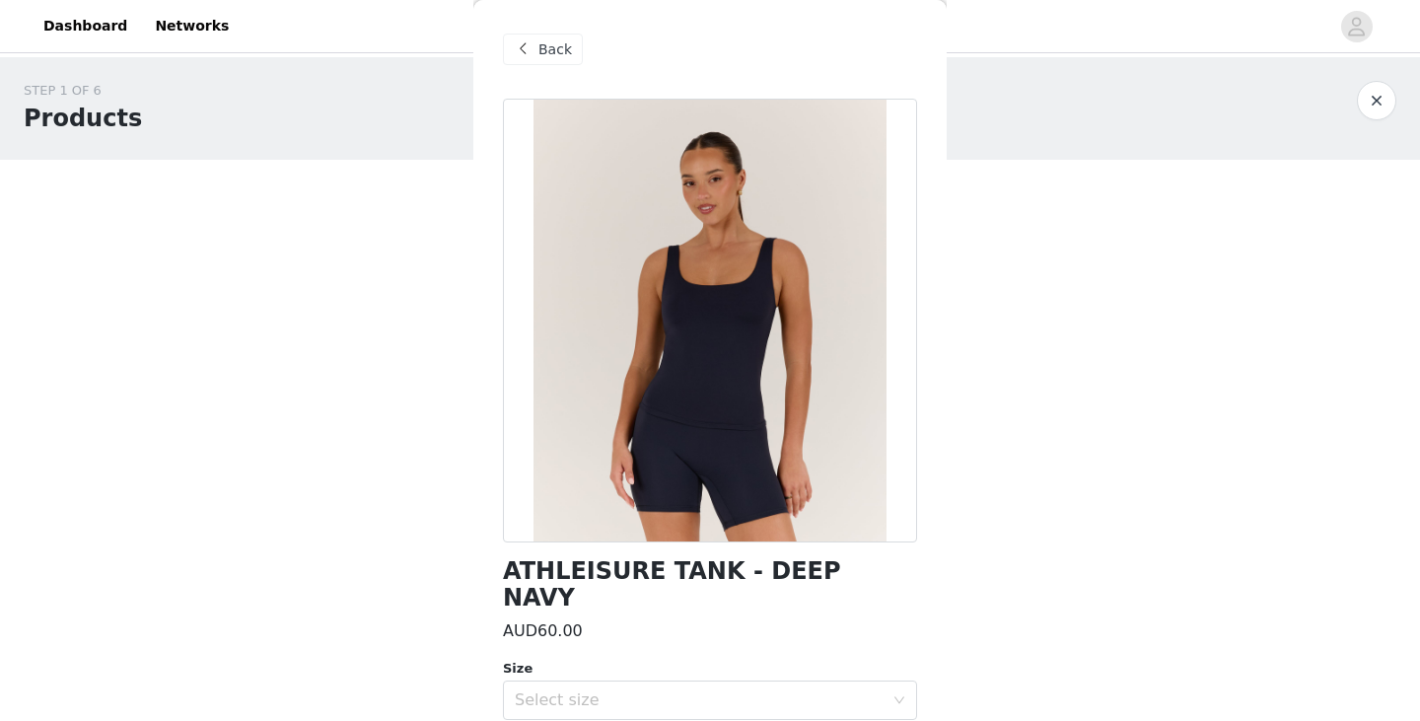
click at [527, 47] on span at bounding box center [523, 49] width 24 height 24
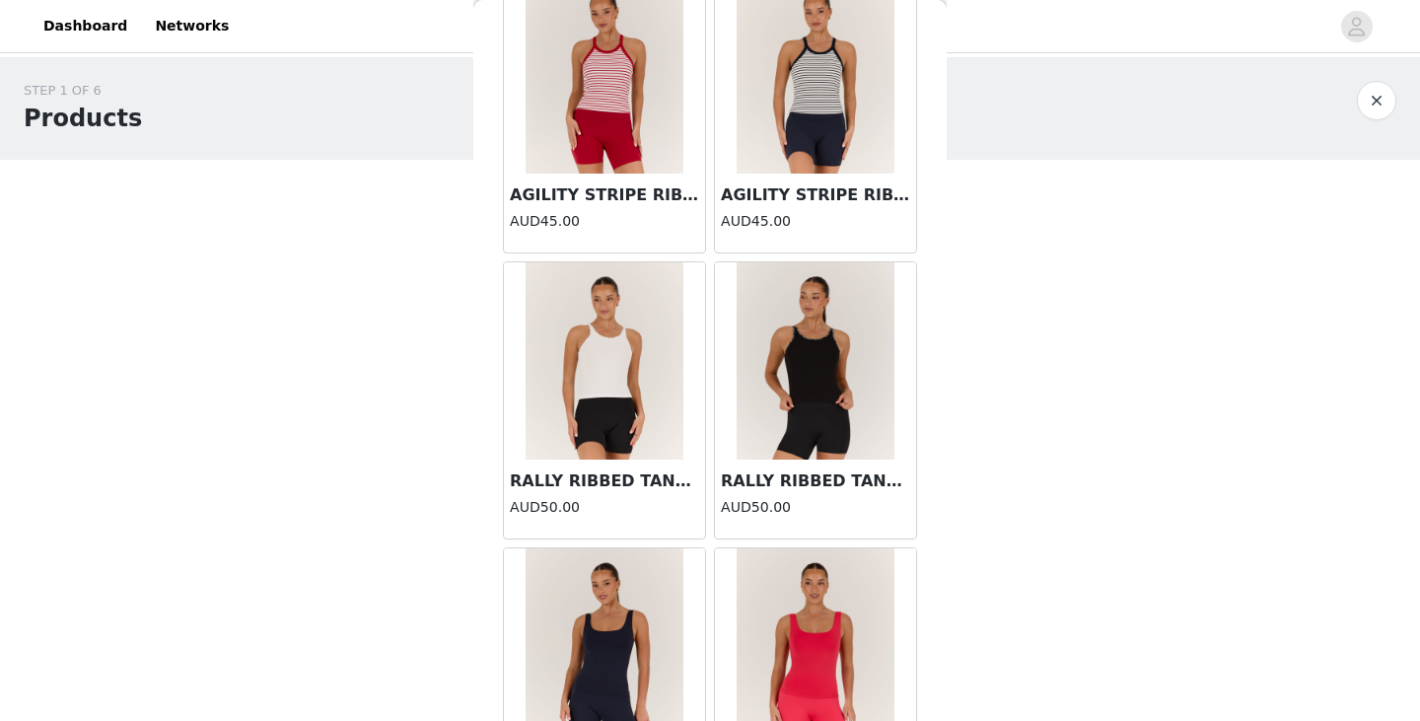
click at [623, 356] on img at bounding box center [605, 360] width 158 height 197
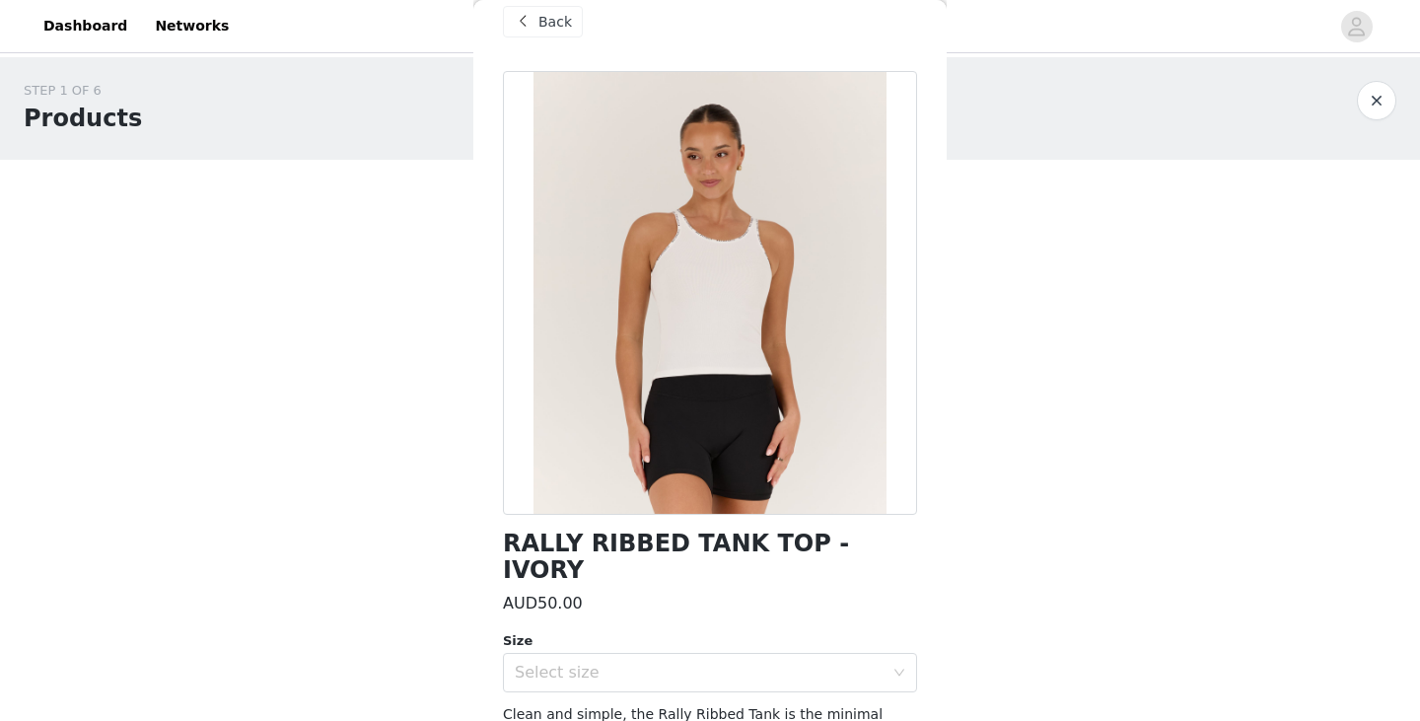
scroll to position [27, 0]
click at [540, 23] on span "Back" at bounding box center [555, 23] width 34 height 21
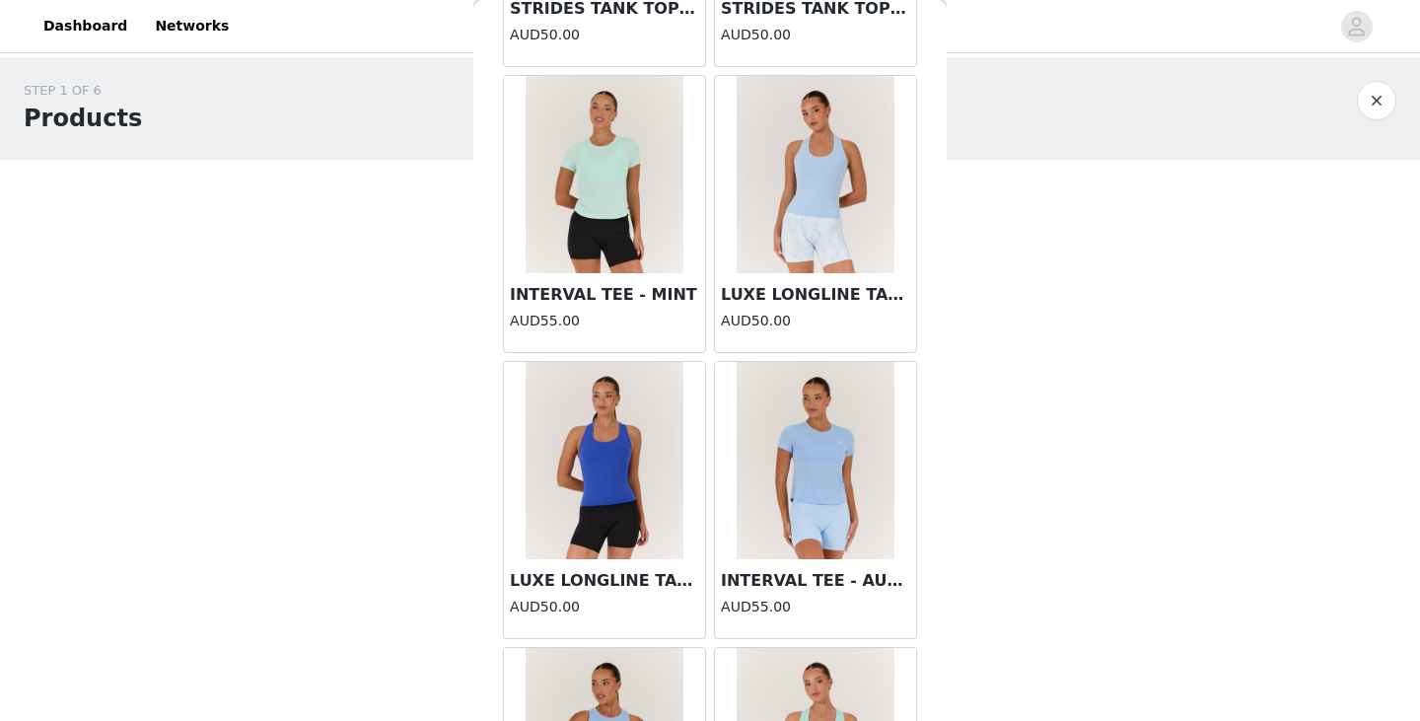
scroll to position [1443, 0]
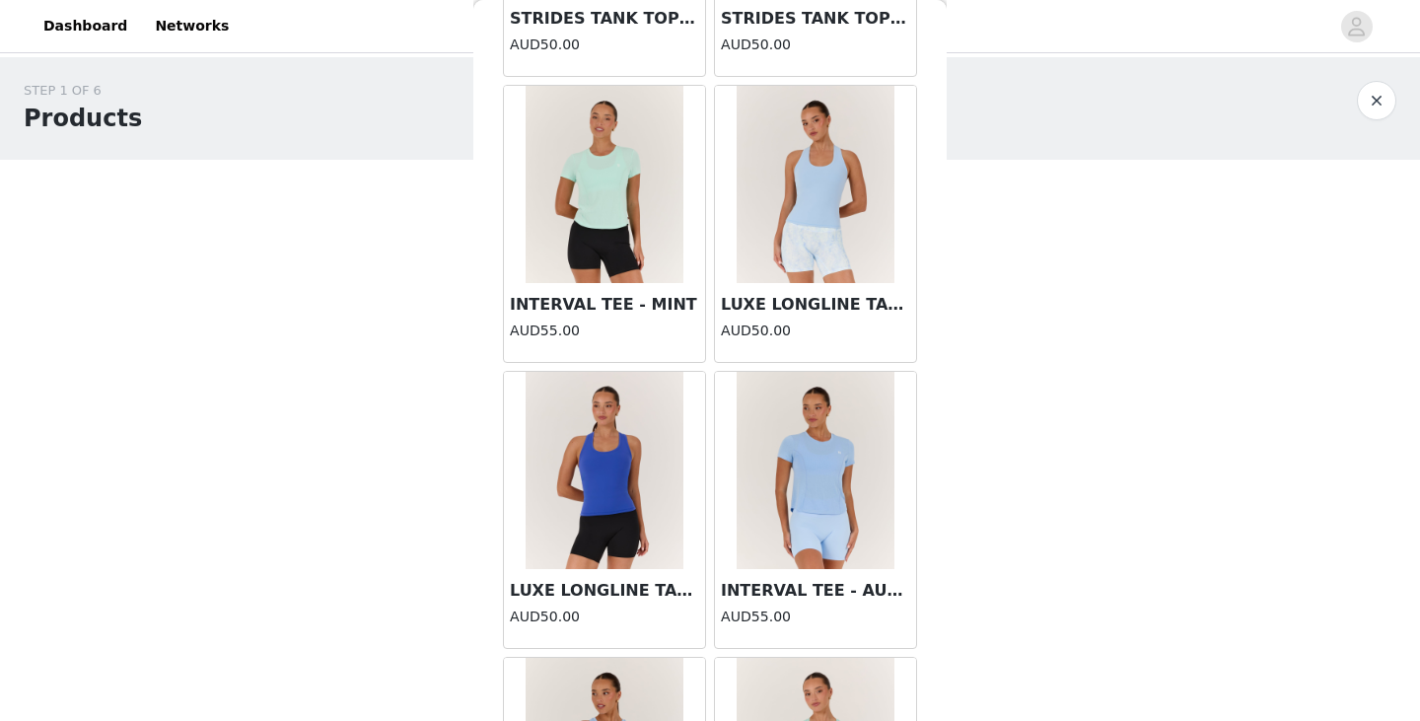
click at [776, 182] on img at bounding box center [815, 184] width 158 height 197
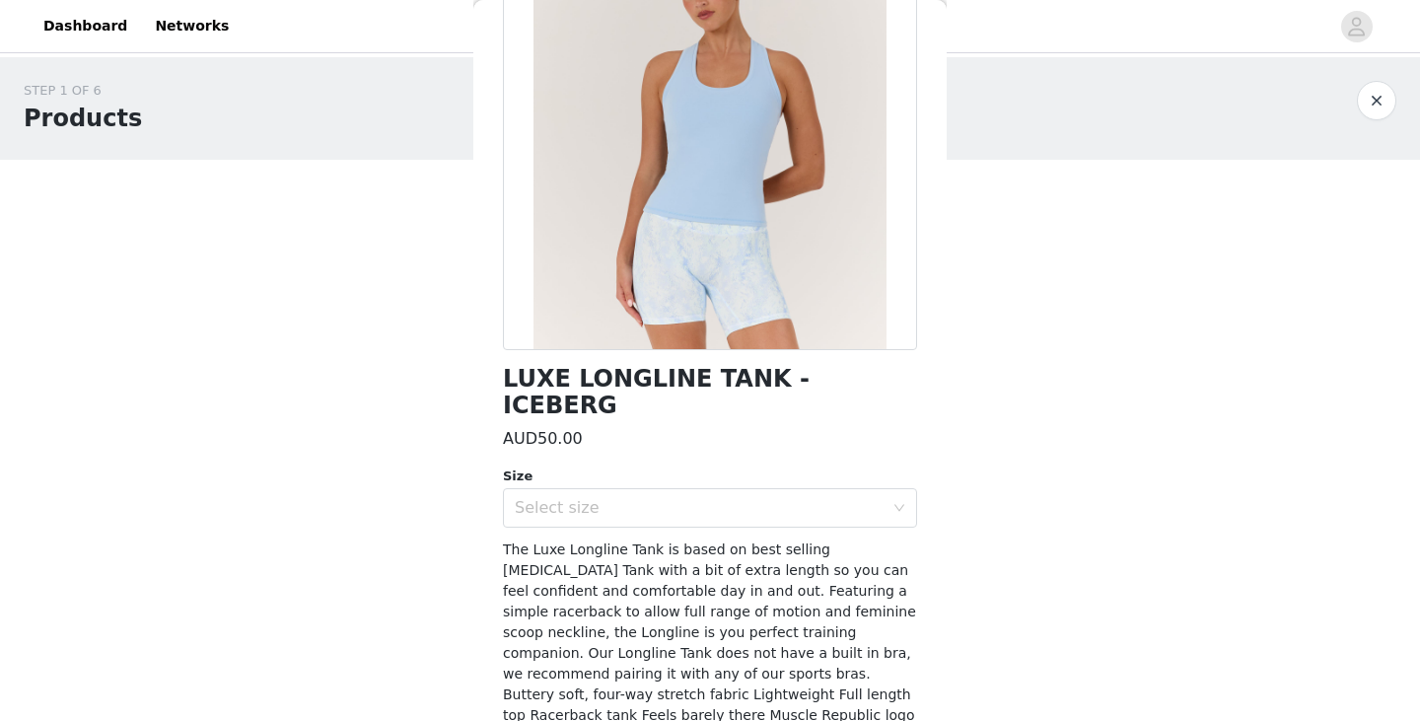
scroll to position [191, 0]
click at [643, 499] on div "Select size" at bounding box center [699, 509] width 369 height 20
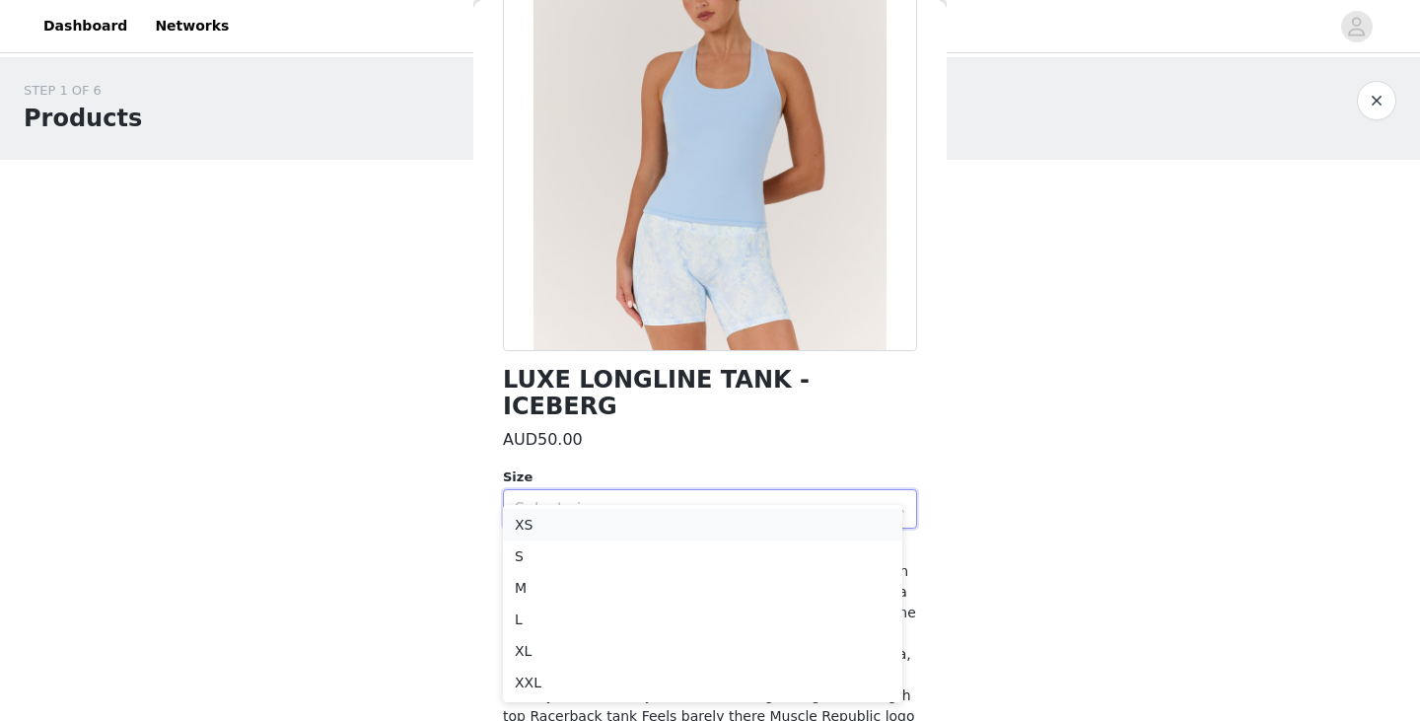
click at [600, 526] on li "XS" at bounding box center [702, 525] width 399 height 32
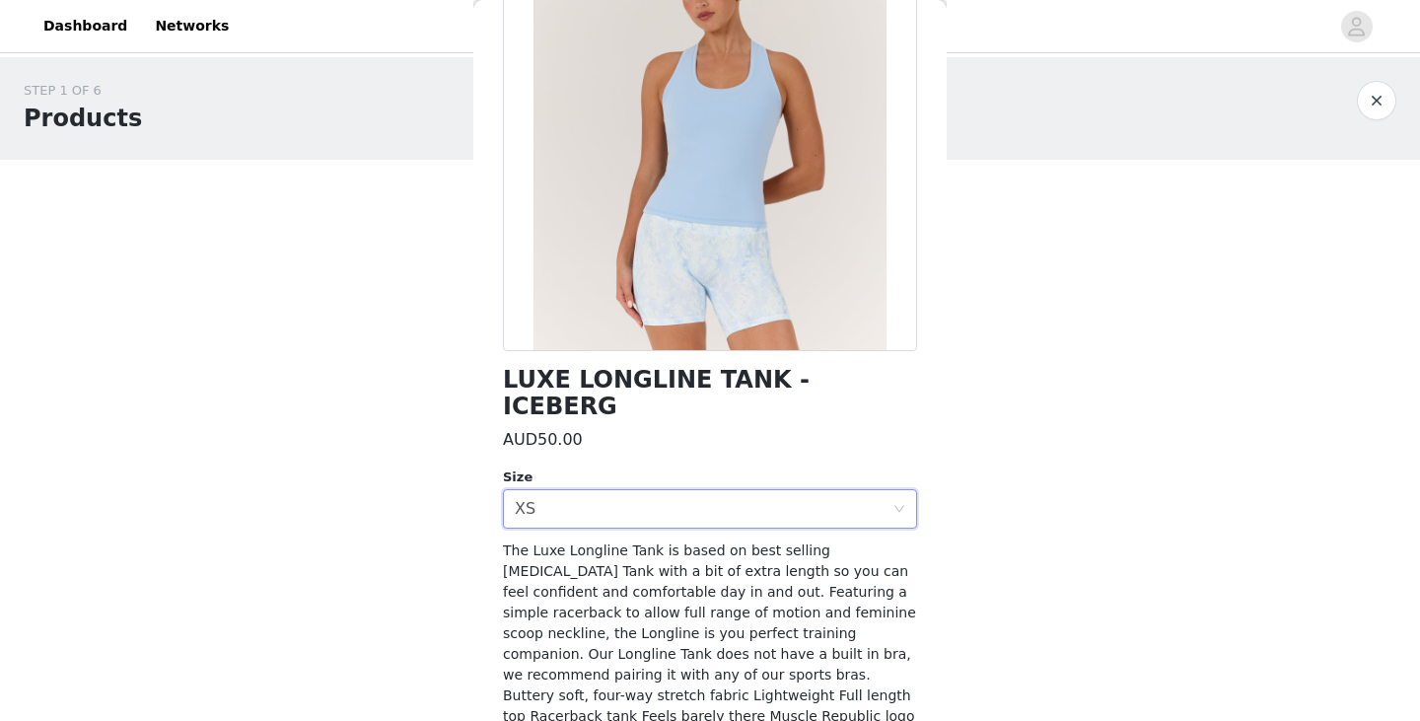
scroll to position [252, 0]
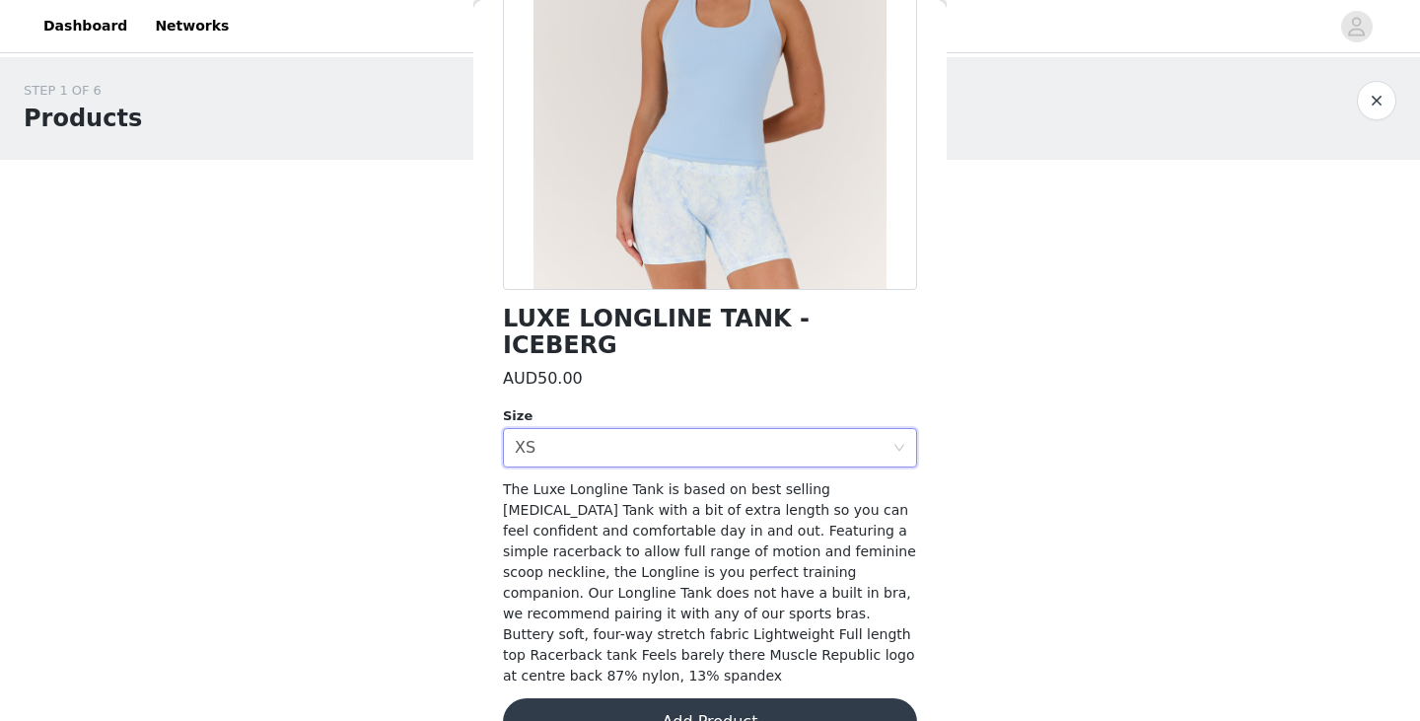
click at [610, 698] on button "Add Product" at bounding box center [710, 721] width 414 height 47
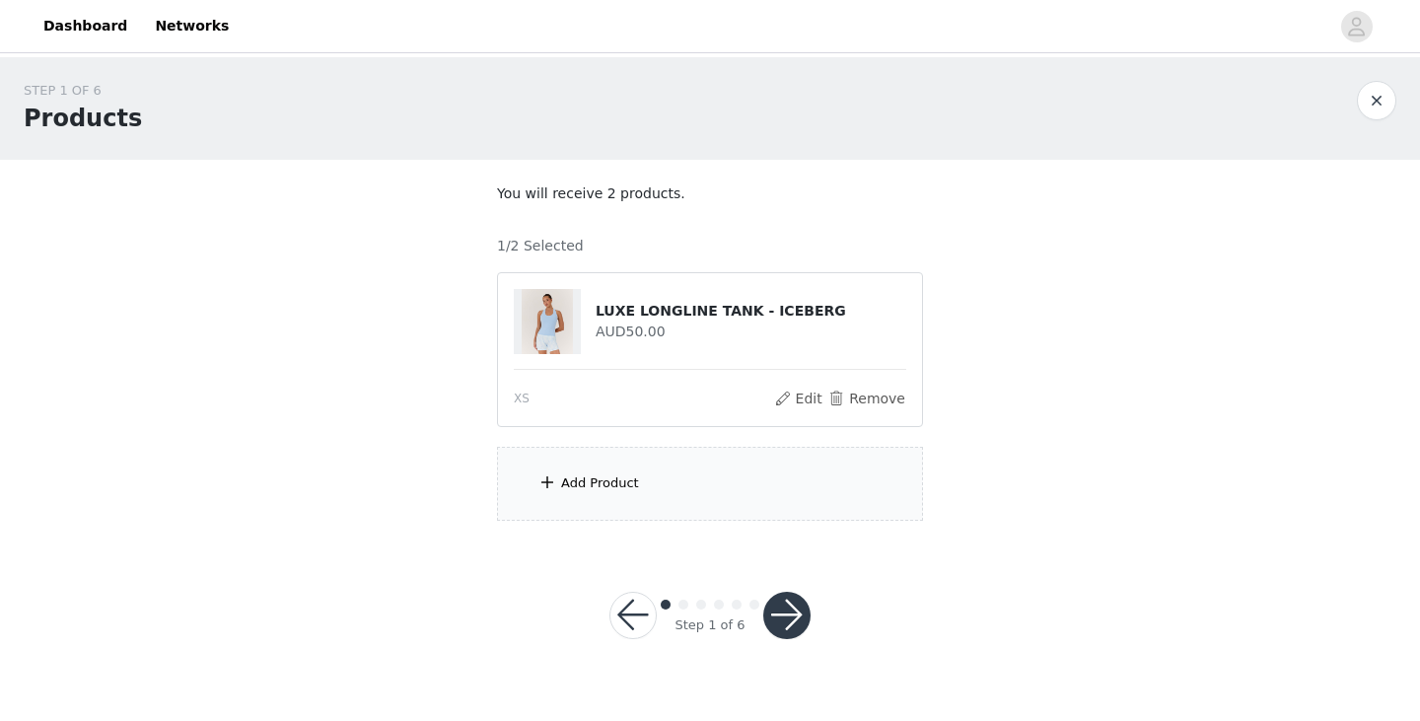
click at [603, 496] on div "Add Product" at bounding box center [710, 484] width 426 height 74
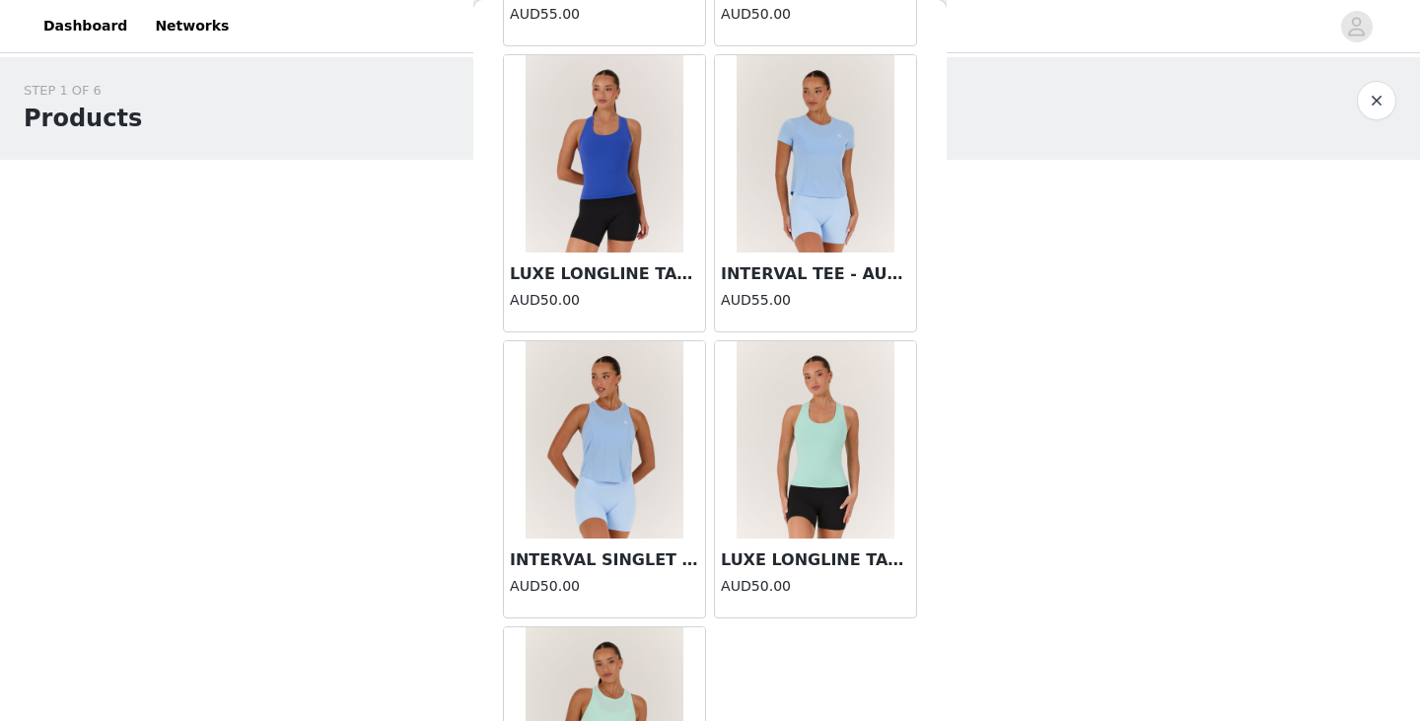
scroll to position [1764, 0]
